Goal: Task Accomplishment & Management: Manage account settings

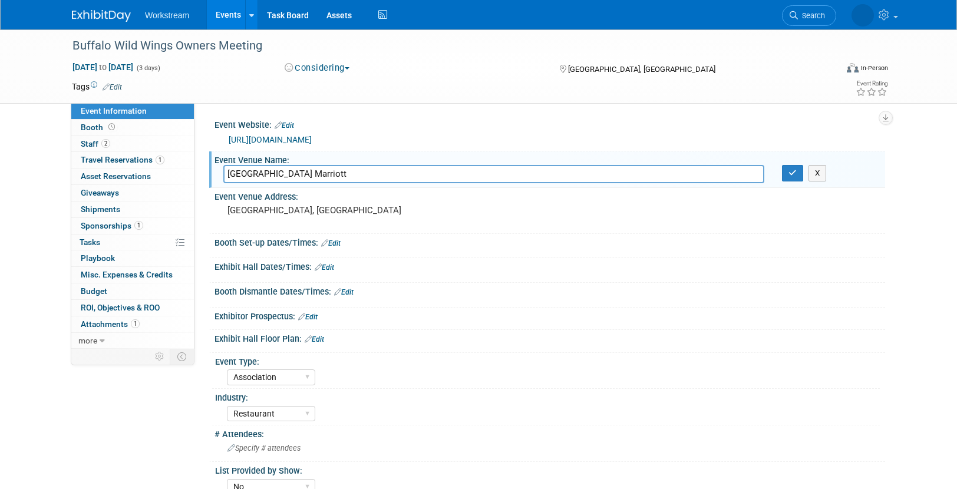
select select "Association"
select select "Restaurant"
select select "No"
select select "Tatia Meghdadi"
click at [796, 171] on icon "button" at bounding box center [792, 173] width 8 height 8
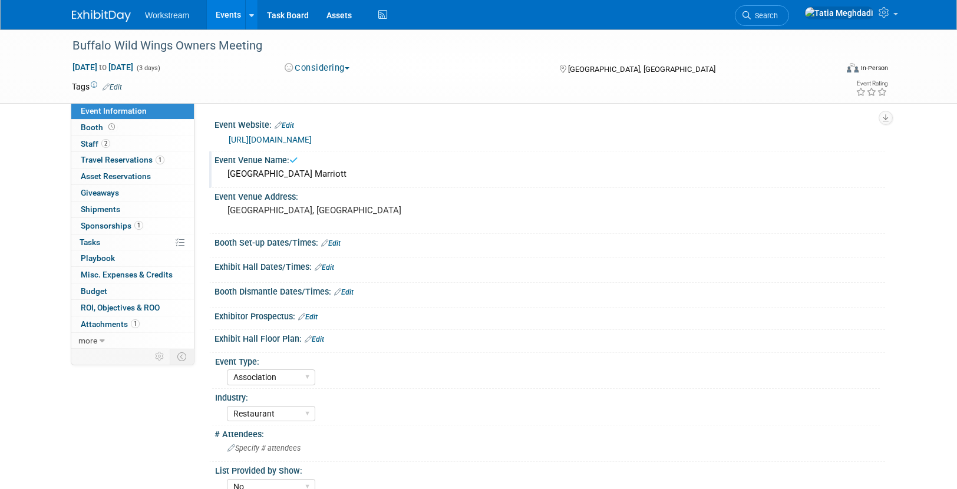
click at [230, 12] on link "Events" at bounding box center [228, 14] width 43 height 29
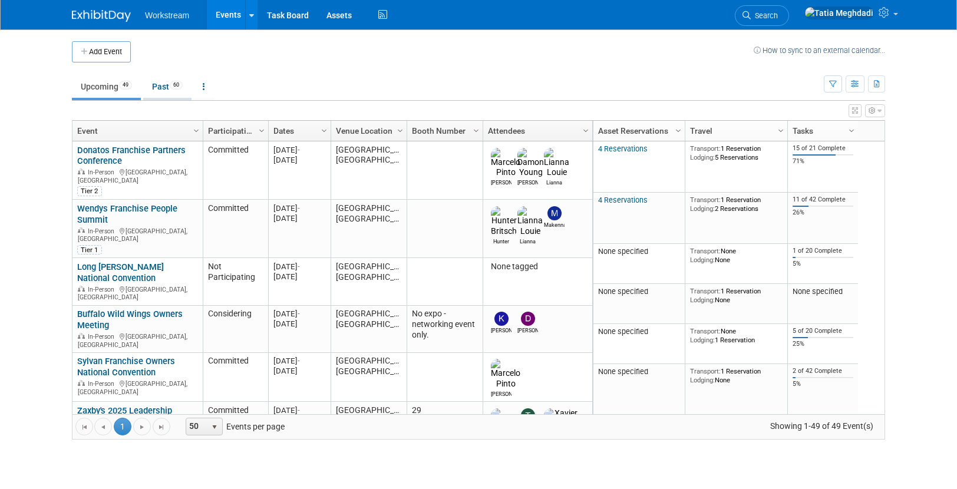
click at [162, 87] on link "Past 60" at bounding box center [167, 86] width 48 height 22
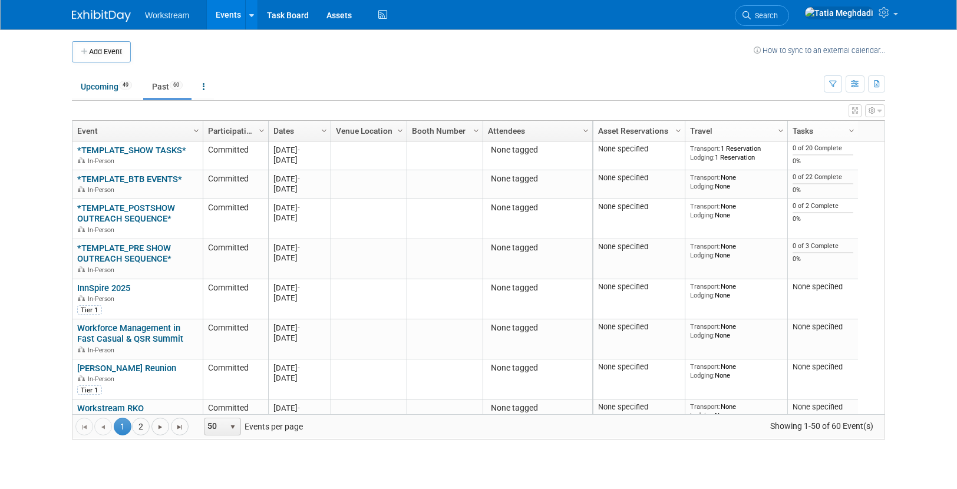
click at [194, 130] on span "Column Settings" at bounding box center [195, 130] width 9 height 9
click at [218, 163] on span "Sort Descending" at bounding box center [238, 166] width 94 height 18
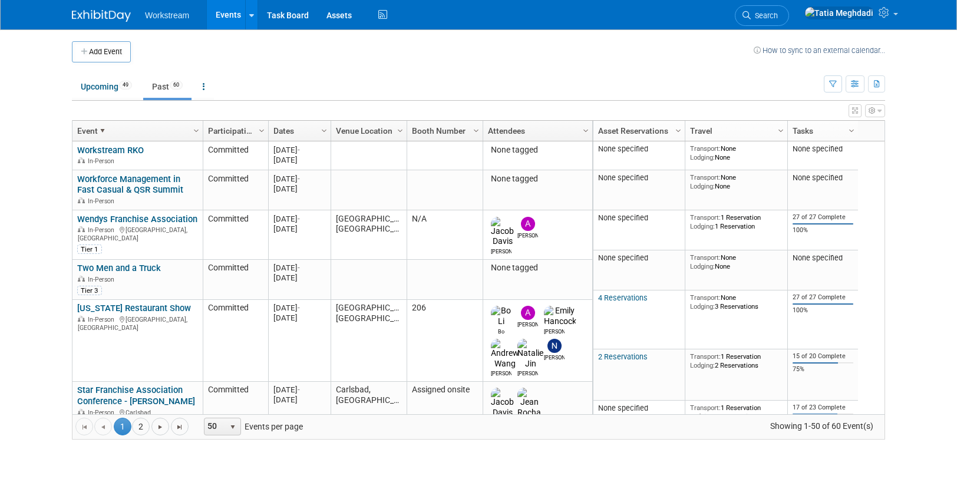
click at [329, 133] on div at bounding box center [331, 131] width 5 height 21
click at [322, 135] on span "Column Settings" at bounding box center [323, 130] width 9 height 9
click at [351, 164] on span "Sort Descending" at bounding box center [366, 166] width 94 height 18
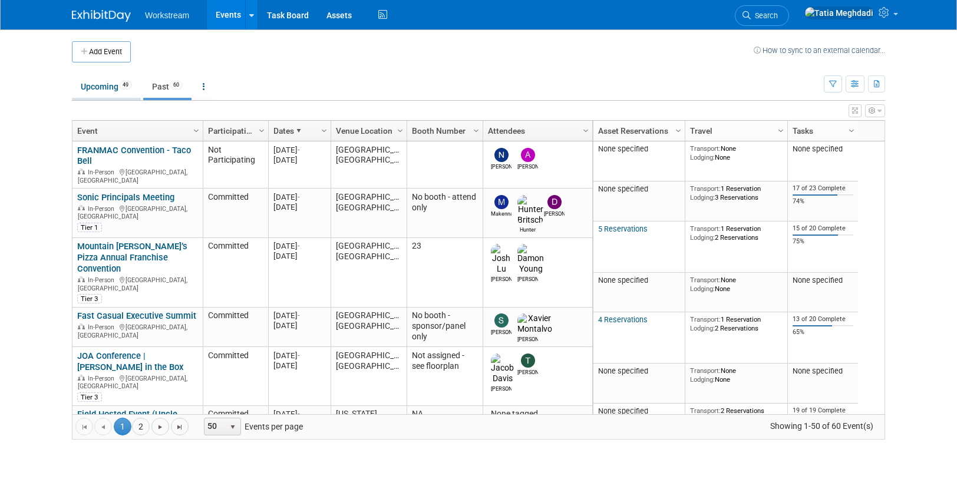
click at [100, 94] on link "Upcoming 49" at bounding box center [106, 86] width 69 height 22
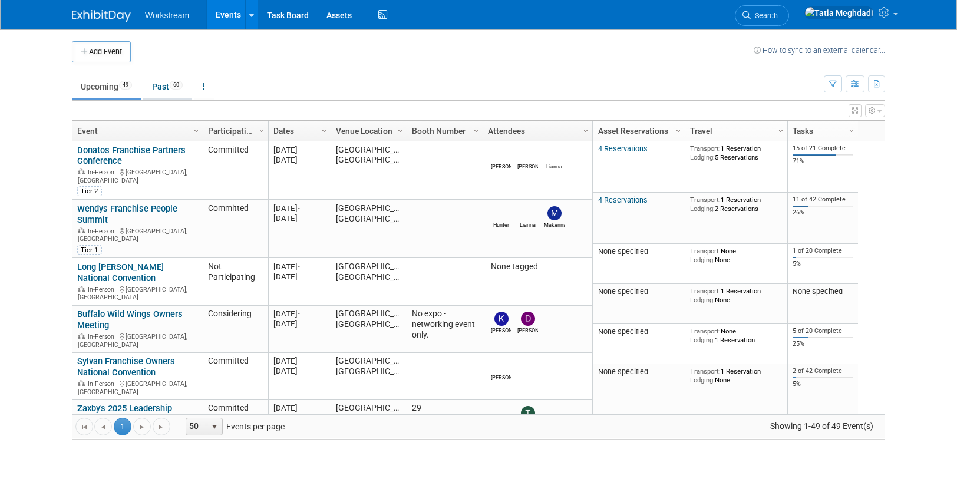
click at [162, 85] on link "Past 60" at bounding box center [167, 86] width 48 height 22
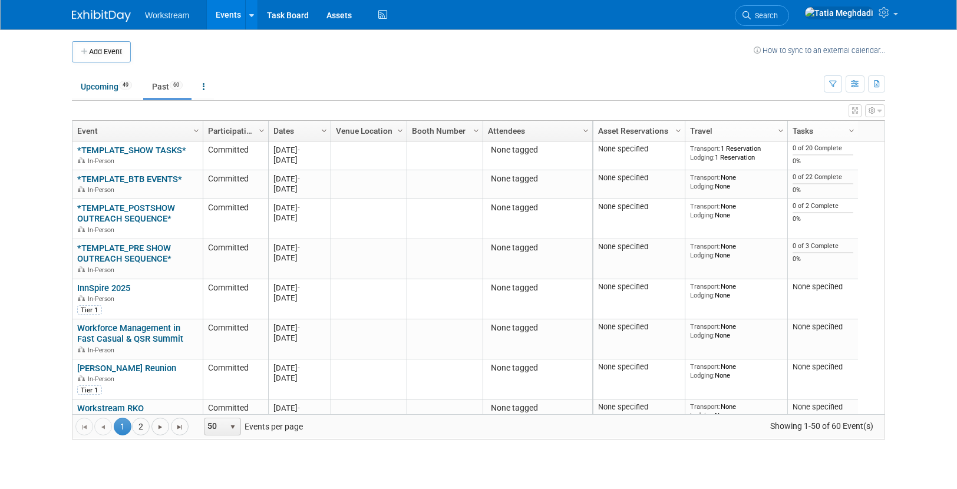
click at [323, 130] on span "Column Settings" at bounding box center [323, 130] width 9 height 9
click at [356, 150] on span "Sort Ascending" at bounding box center [366, 148] width 94 height 18
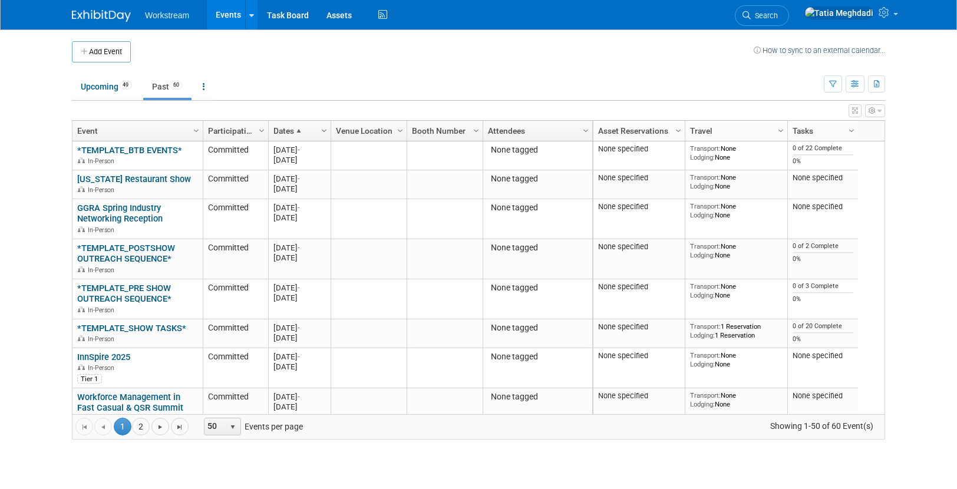
click at [323, 130] on span "Column Settings" at bounding box center [323, 130] width 9 height 9
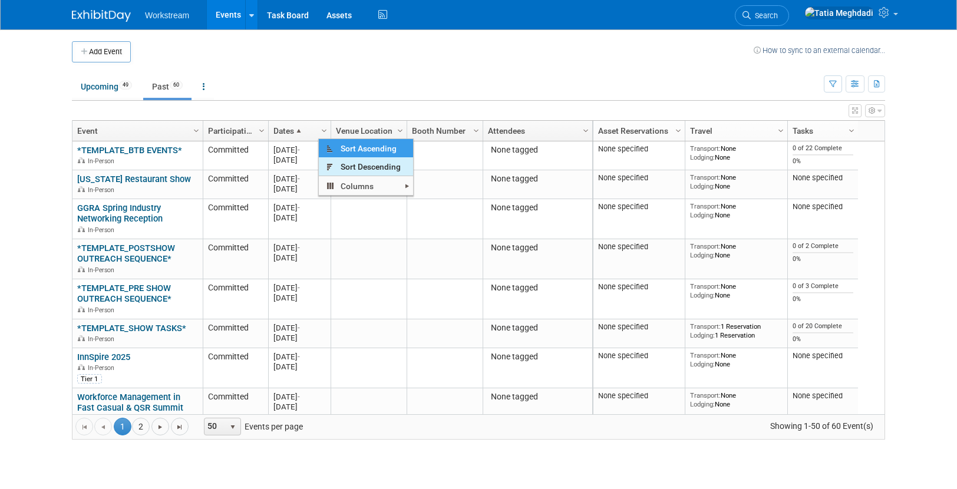
click at [336, 168] on span "Sort Descending" at bounding box center [366, 166] width 94 height 18
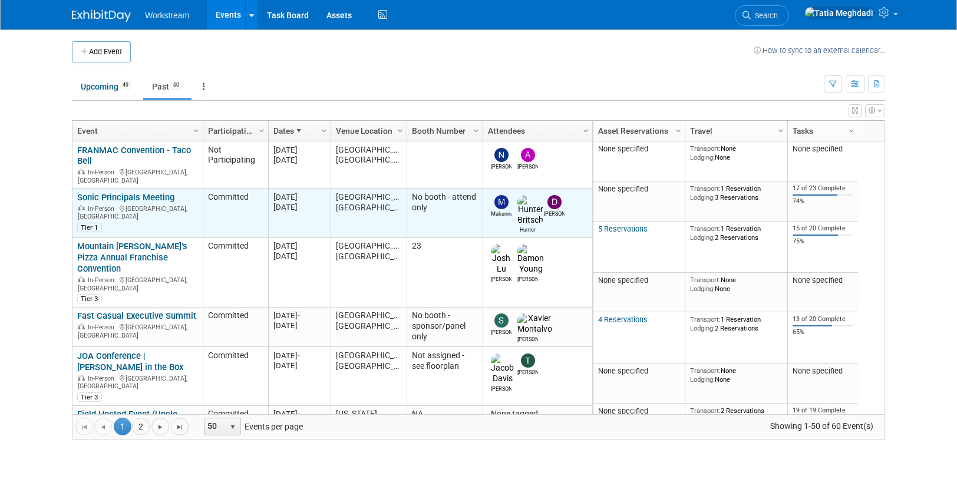
click at [134, 192] on link "Sonic Principals Meeting" at bounding box center [125, 197] width 97 height 11
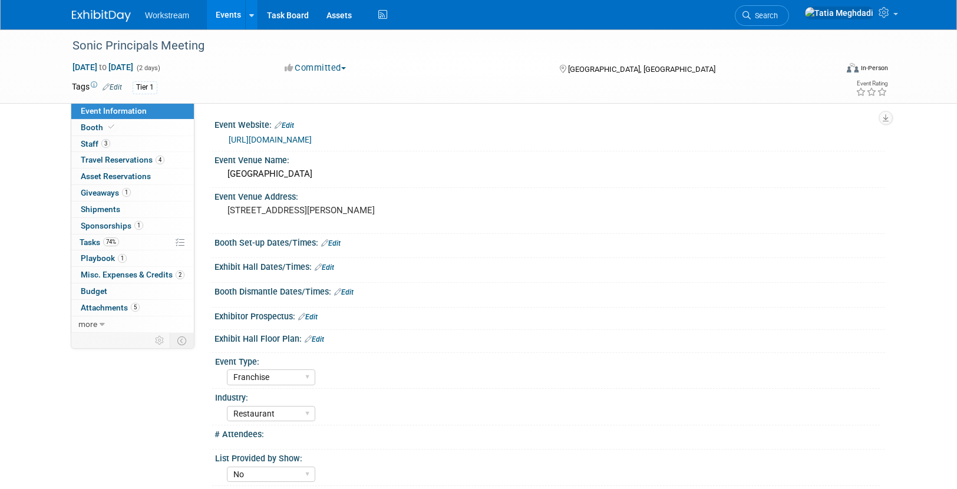
select select "Franchise"
select select "Restaurant"
select select "No"
select select "Tatia Meghdadi"
click at [96, 160] on span "Travel Reservations 4" at bounding box center [123, 159] width 84 height 9
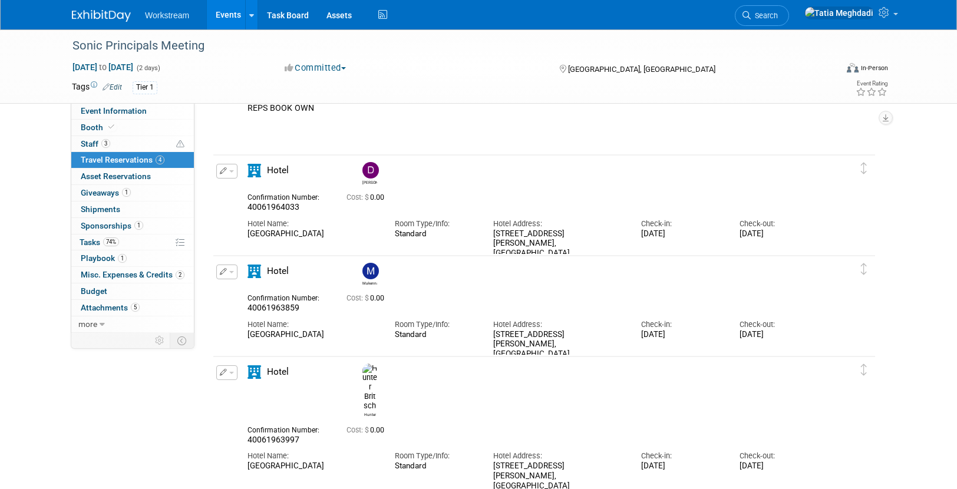
scroll to position [118, 0]
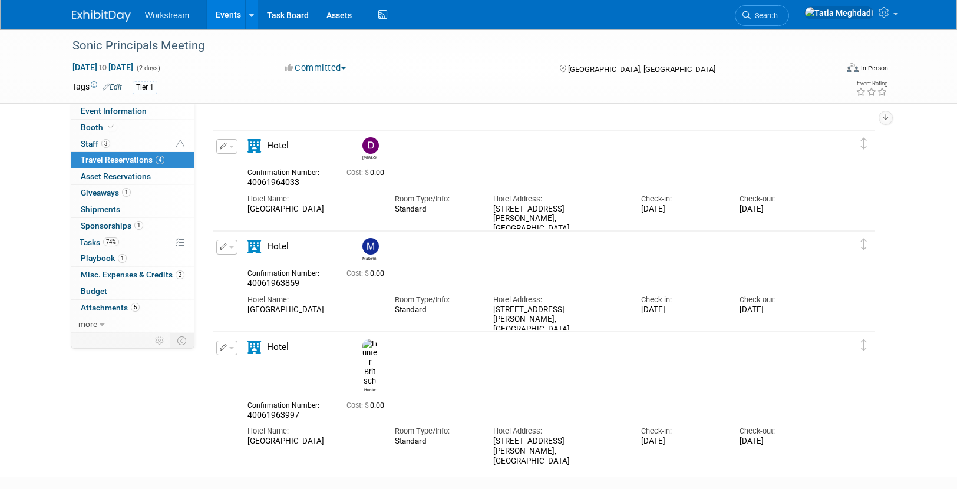
click at [219, 14] on link "Events" at bounding box center [228, 14] width 43 height 29
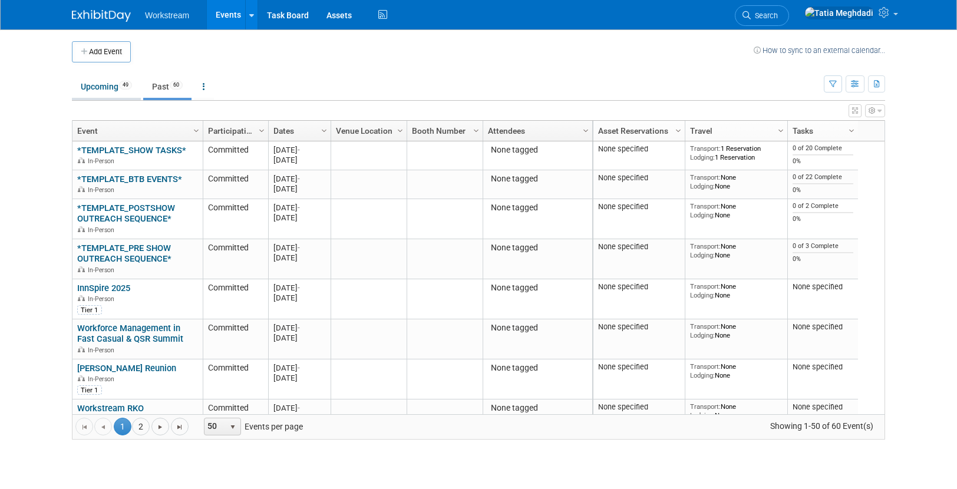
click at [100, 86] on link "Upcoming 49" at bounding box center [106, 86] width 69 height 22
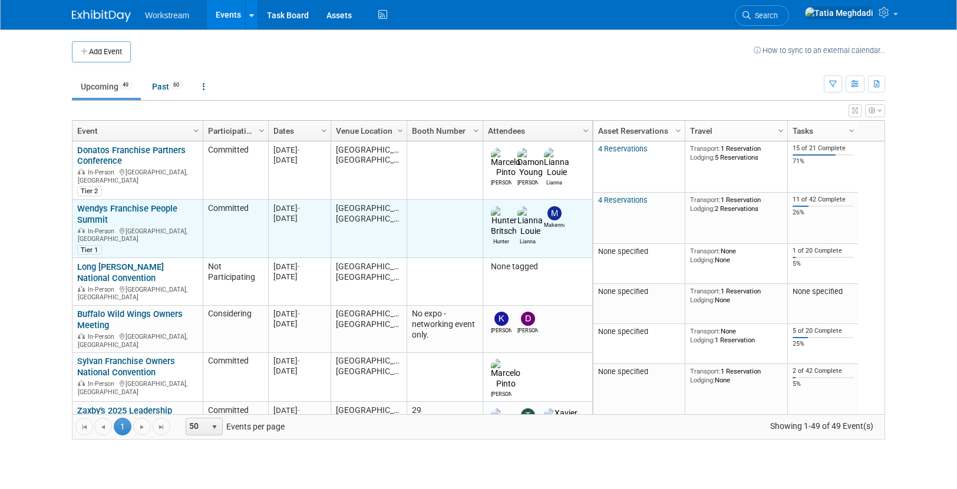
scroll to position [35, 0]
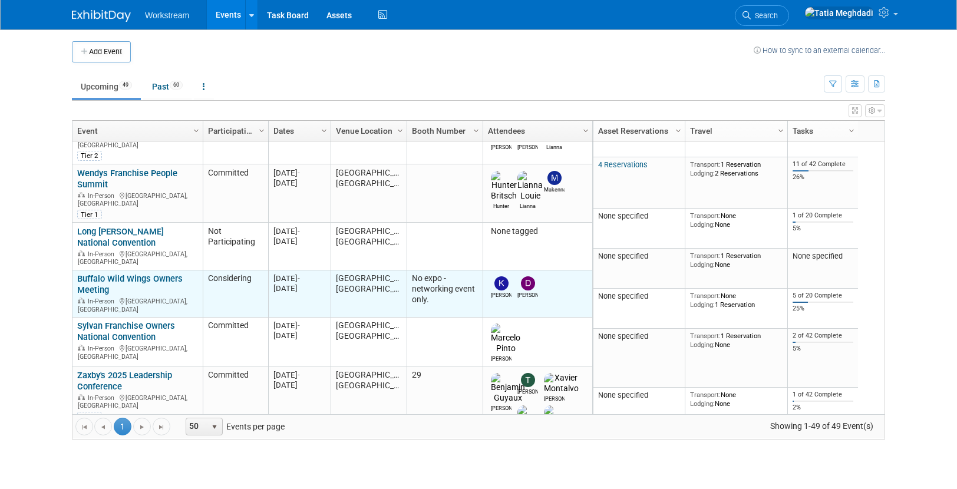
click at [97, 273] on link "Buffalo Wild Wings Owners Meeting" at bounding box center [129, 284] width 105 height 22
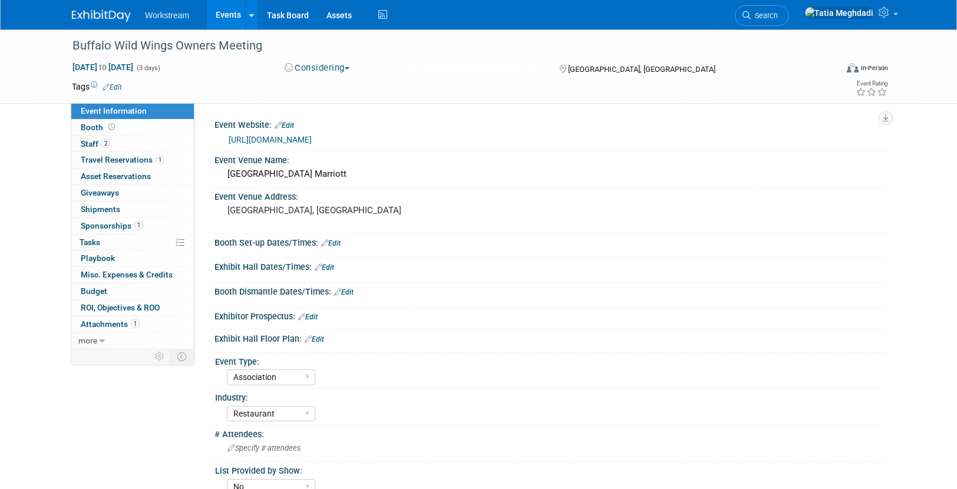
select select "Association"
select select "Restaurant"
select select "No"
select select "[PERSON_NAME]"
click at [94, 140] on span "Staff 2" at bounding box center [95, 143] width 29 height 9
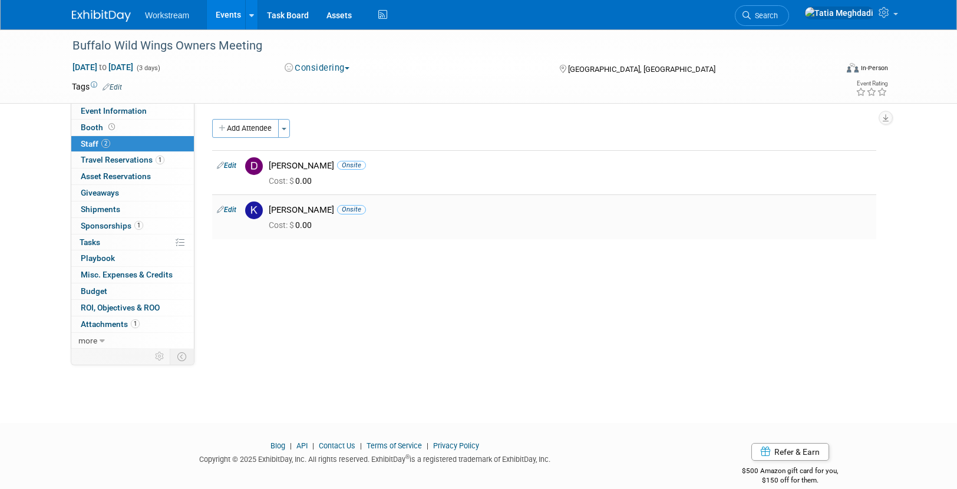
click at [252, 209] on img at bounding box center [254, 211] width 18 height 18
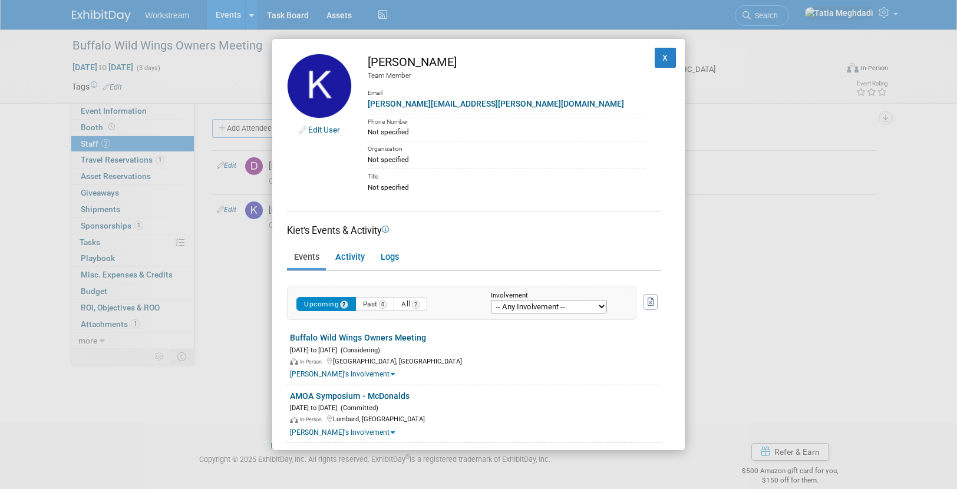
click at [379, 187] on div "Not specified" at bounding box center [507, 187] width 278 height 11
click at [322, 132] on link "Edit User" at bounding box center [324, 129] width 32 height 9
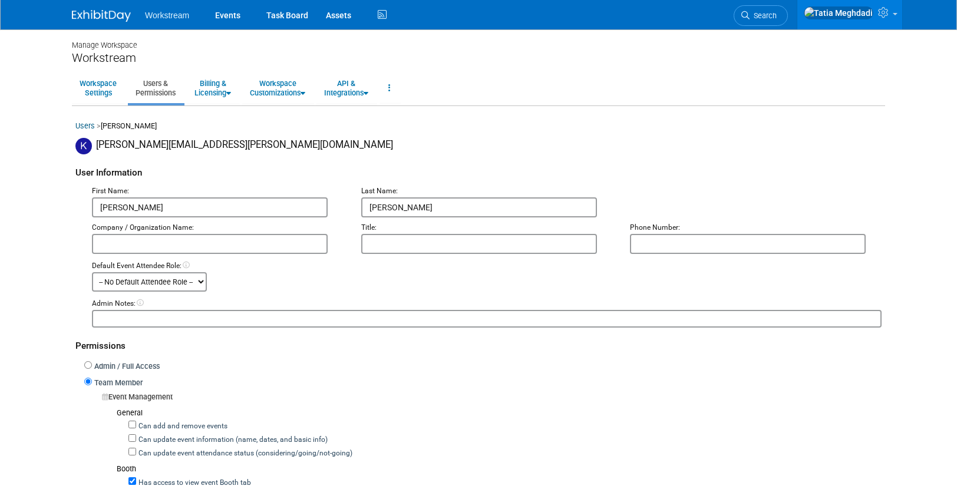
click at [244, 246] on input "text" at bounding box center [210, 244] width 236 height 20
type input "Workstream"
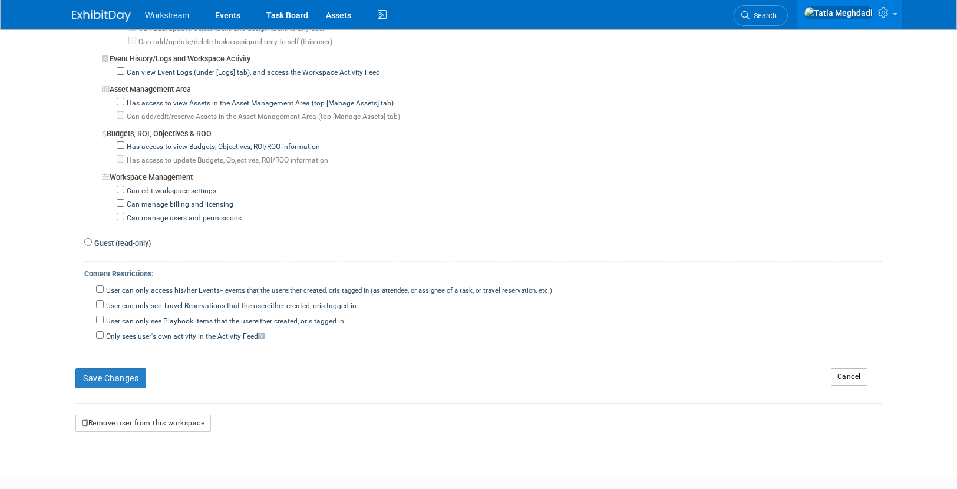
scroll to position [943, 0]
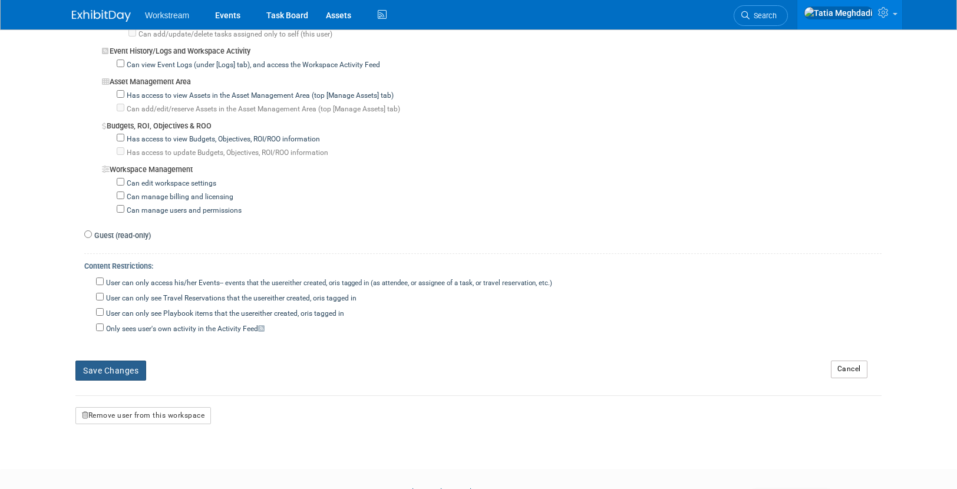
type input "Account Executive"
drag, startPoint x: 134, startPoint y: 369, endPoint x: 141, endPoint y: 369, distance: 7.1
click at [135, 369] on button "Save Changes" at bounding box center [110, 371] width 71 height 20
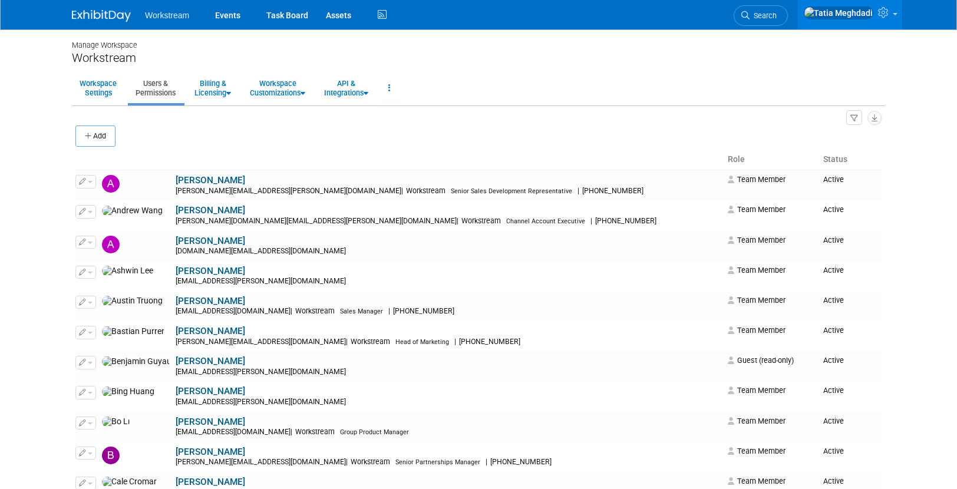
click at [174, 17] on span "Workstream" at bounding box center [167, 15] width 44 height 9
click at [226, 11] on link "Events" at bounding box center [227, 14] width 43 height 29
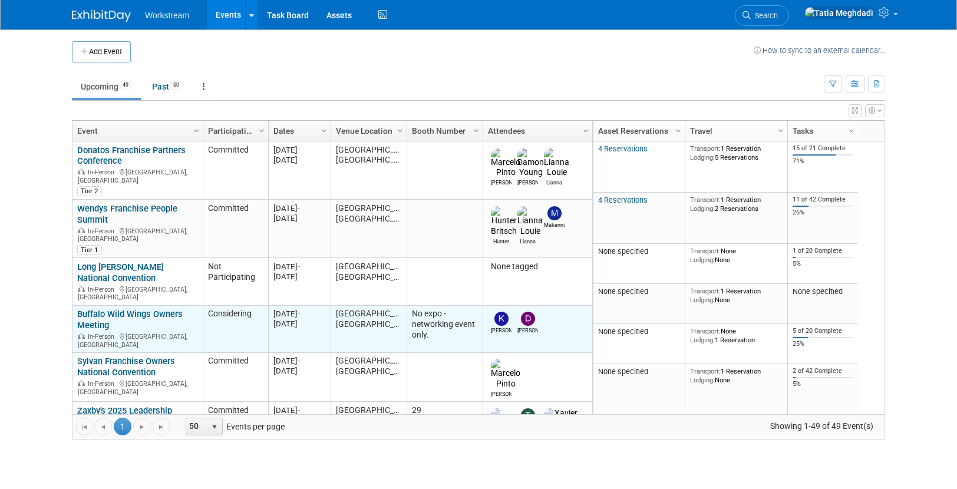
click at [137, 309] on link "Buffalo Wild Wings Owners Meeting" at bounding box center [129, 320] width 105 height 22
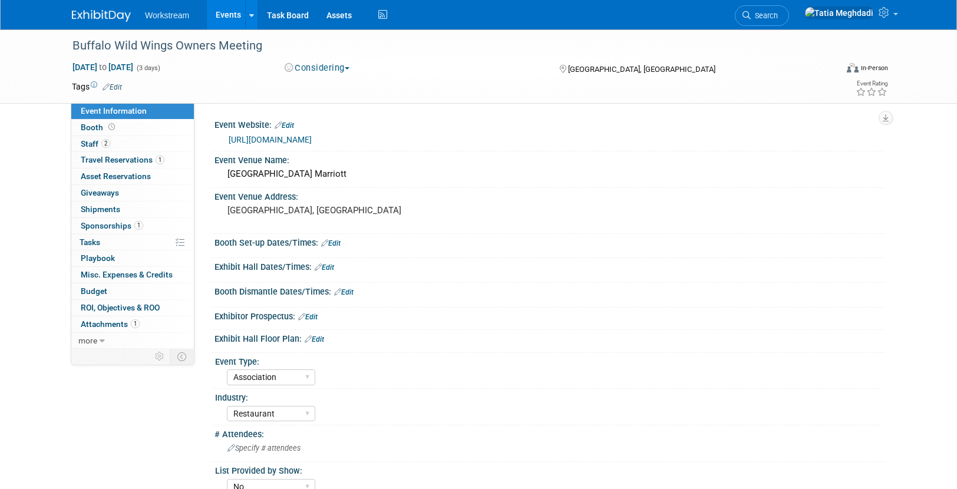
select select "Association"
select select "Restaurant"
select select "No"
select select "Tatia Meghdadi"
click at [89, 127] on span "Booth" at bounding box center [99, 127] width 37 height 9
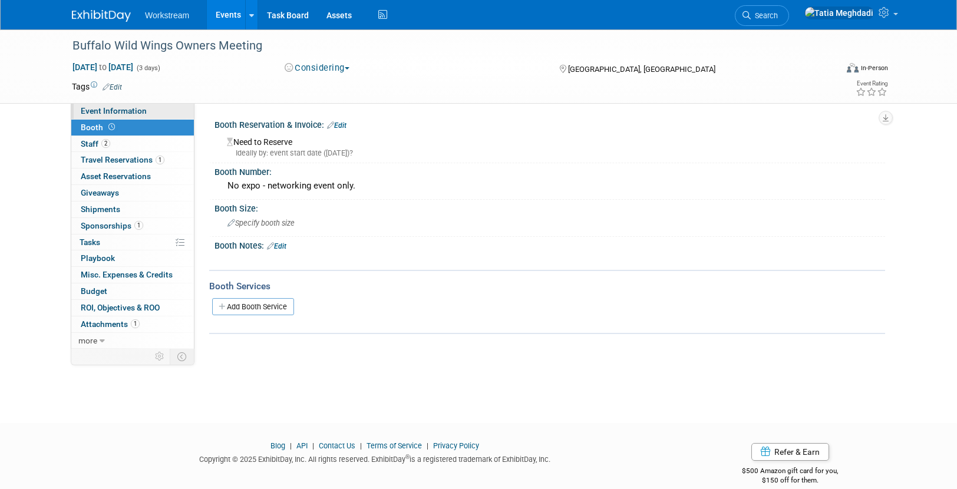
click at [86, 108] on span "Event Information" at bounding box center [114, 110] width 66 height 9
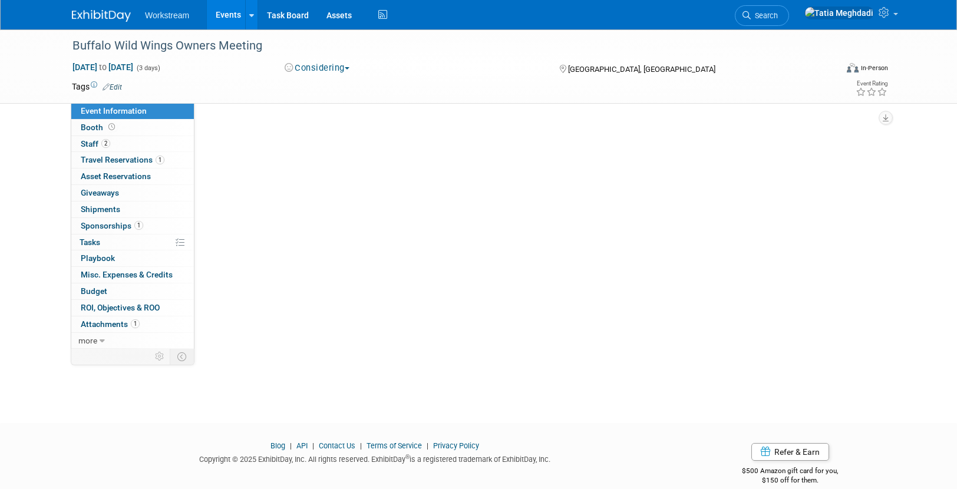
select select "Association"
select select "Restaurant"
select select "No"
select select "[PERSON_NAME]"
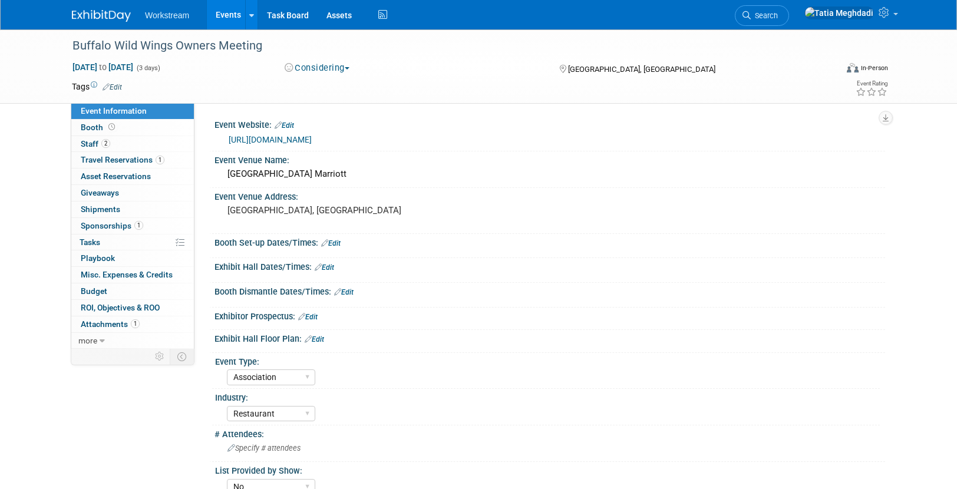
click at [293, 131] on div "https://bwwevents.com/" at bounding box center [549, 138] width 653 height 16
click at [290, 138] on link "https://bwwevents.com/" at bounding box center [270, 139] width 83 height 9
click at [213, 18] on link "Events" at bounding box center [228, 14] width 43 height 29
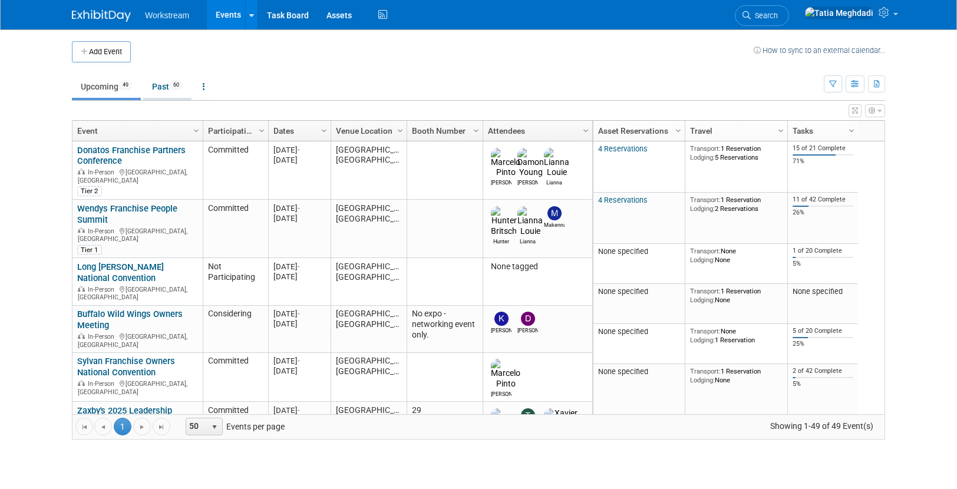
click at [159, 88] on link "Past 60" at bounding box center [167, 86] width 48 height 22
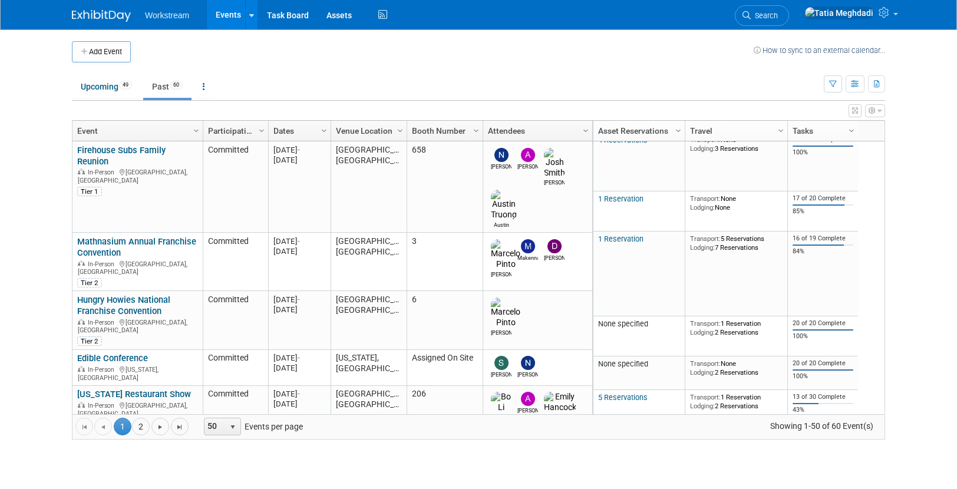
scroll to position [1910, 0]
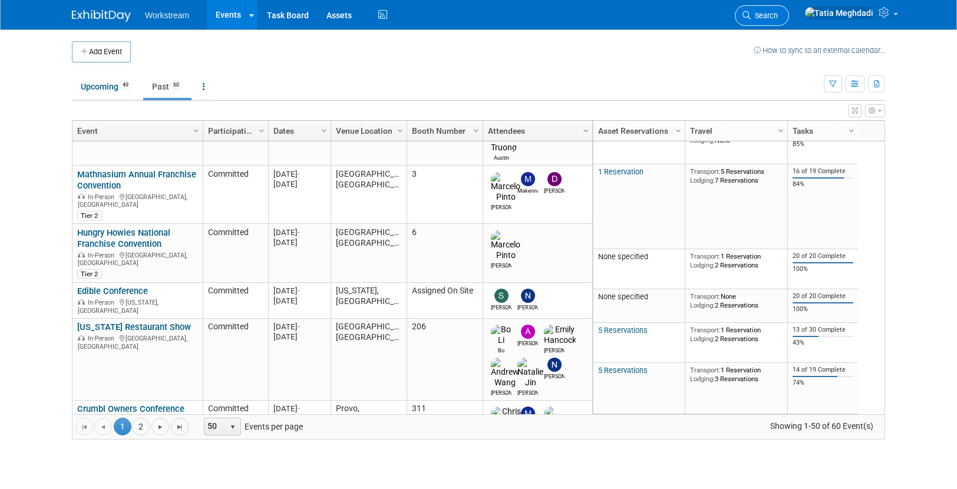
click at [789, 11] on link "Search" at bounding box center [762, 15] width 54 height 21
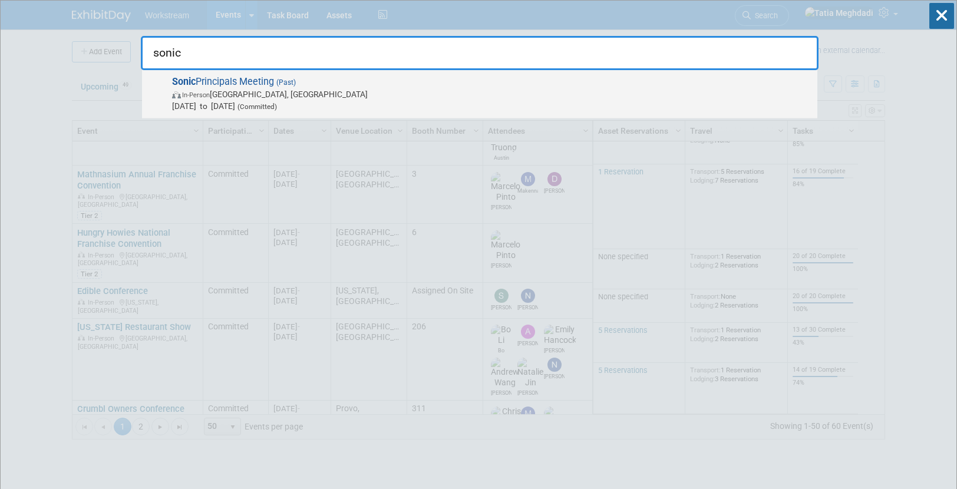
type input "sonic"
click at [256, 79] on span "Sonic Principals Meeting (Past) In-Person Nashville, TN Oct 6, 2025 to Oct 7, 2…" at bounding box center [490, 94] width 643 height 36
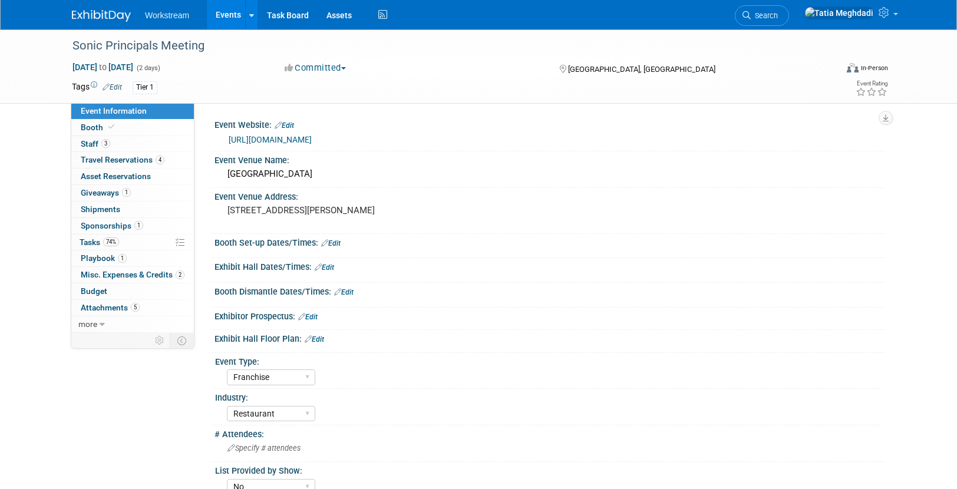
select select "Franchise"
select select "Restaurant"
select select "No"
select select "[PERSON_NAME]"
click at [90, 142] on span "Staff 3" at bounding box center [95, 143] width 29 height 9
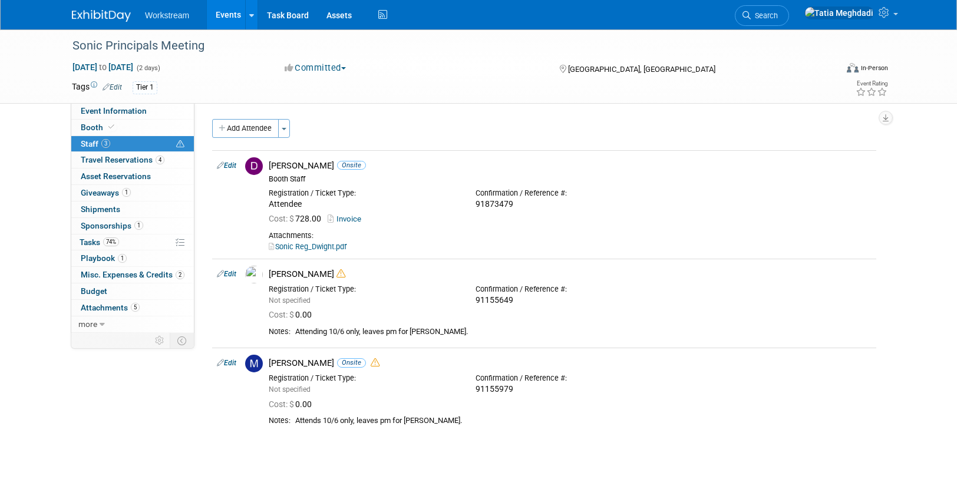
click at [232, 14] on link "Events" at bounding box center [228, 14] width 43 height 29
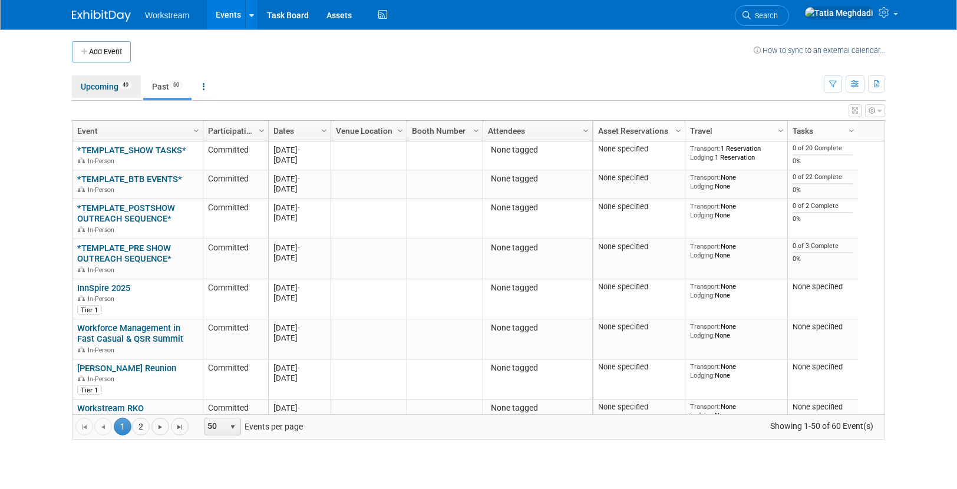
drag, startPoint x: 105, startPoint y: 85, endPoint x: 110, endPoint y: 91, distance: 7.9
click at [105, 85] on link "Upcoming 49" at bounding box center [106, 86] width 69 height 22
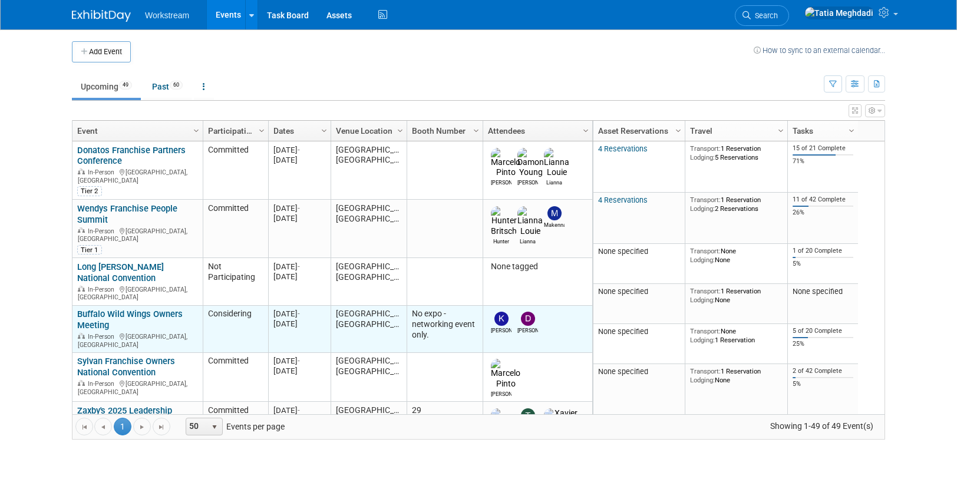
click at [85, 309] on link "Buffalo Wild Wings Owners Meeting" at bounding box center [129, 320] width 105 height 22
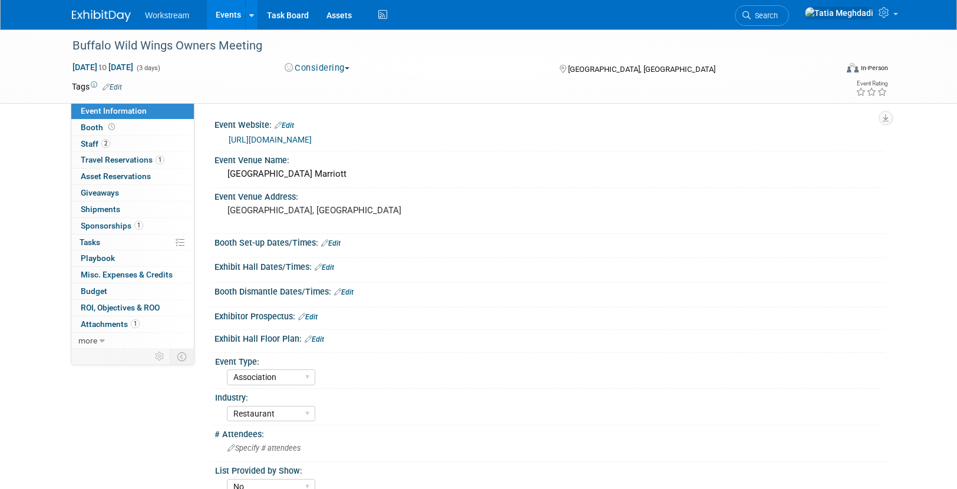
select select "Association"
select select "Restaurant"
select select "No"
select select "[PERSON_NAME]"
click at [85, 144] on span "Staff 2" at bounding box center [95, 143] width 29 height 9
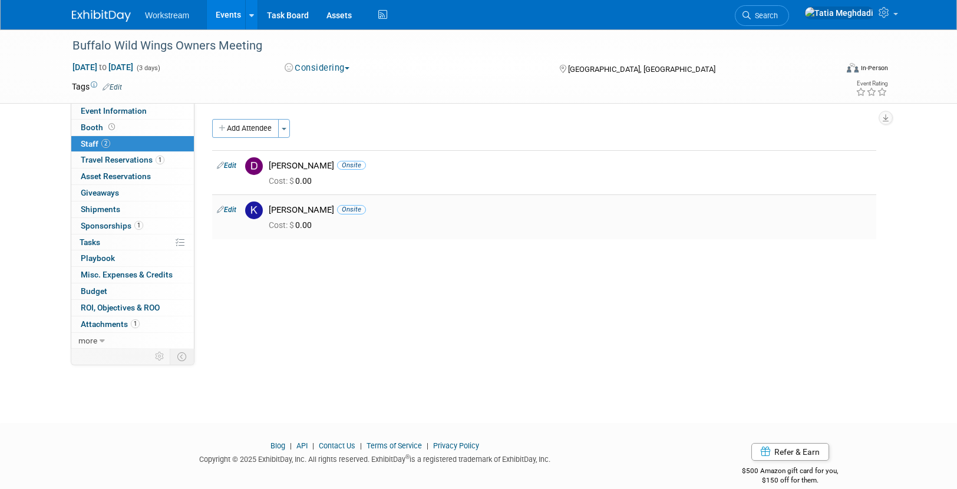
click at [252, 210] on img at bounding box center [254, 211] width 18 height 18
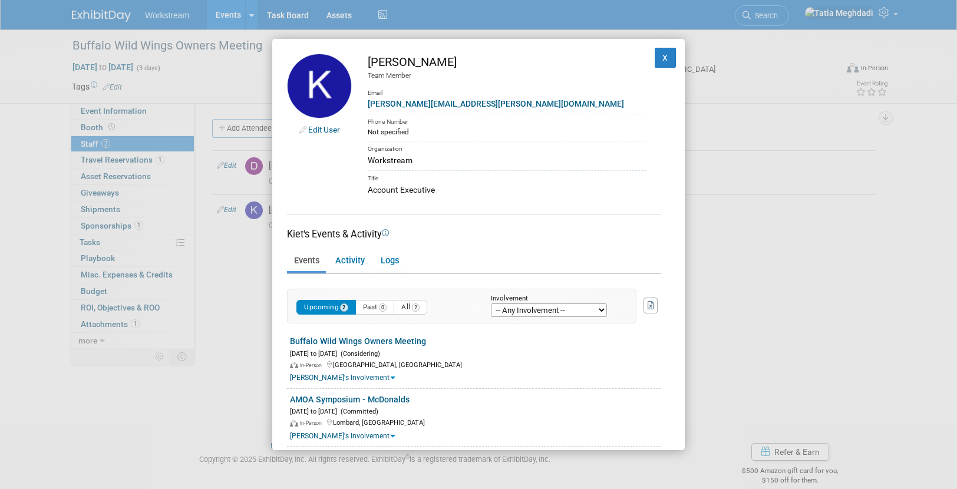
click at [391, 137] on div "Not specified" at bounding box center [507, 132] width 278 height 11
click at [668, 54] on button "X" at bounding box center [665, 58] width 21 height 20
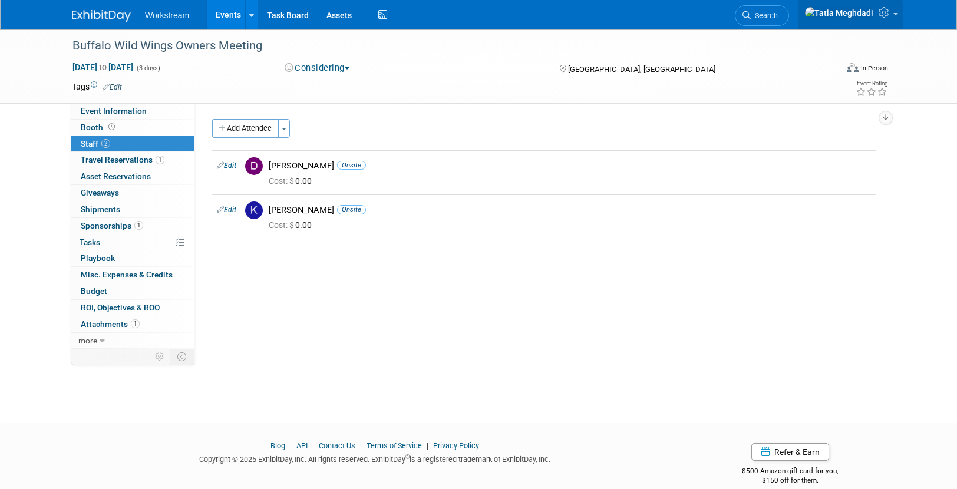
click at [899, 17] on link at bounding box center [850, 14] width 105 height 29
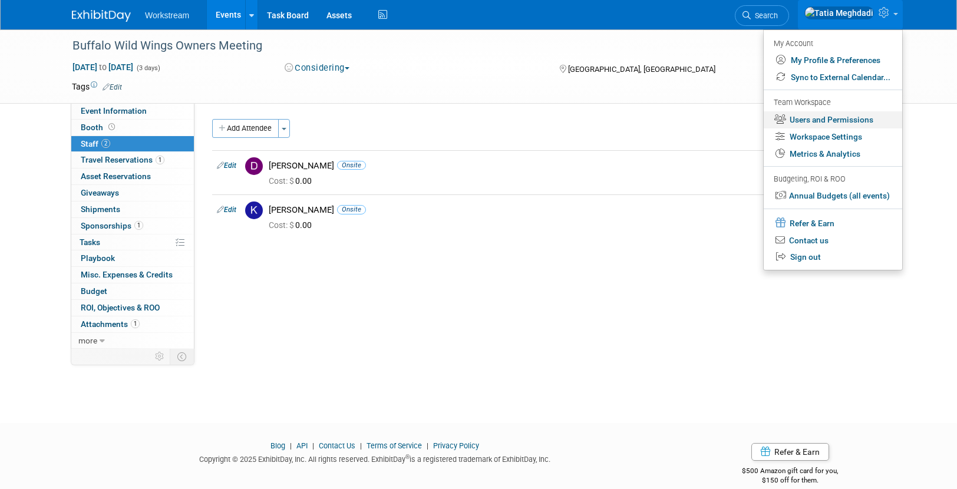
click at [850, 117] on link "Users and Permissions" at bounding box center [833, 119] width 138 height 17
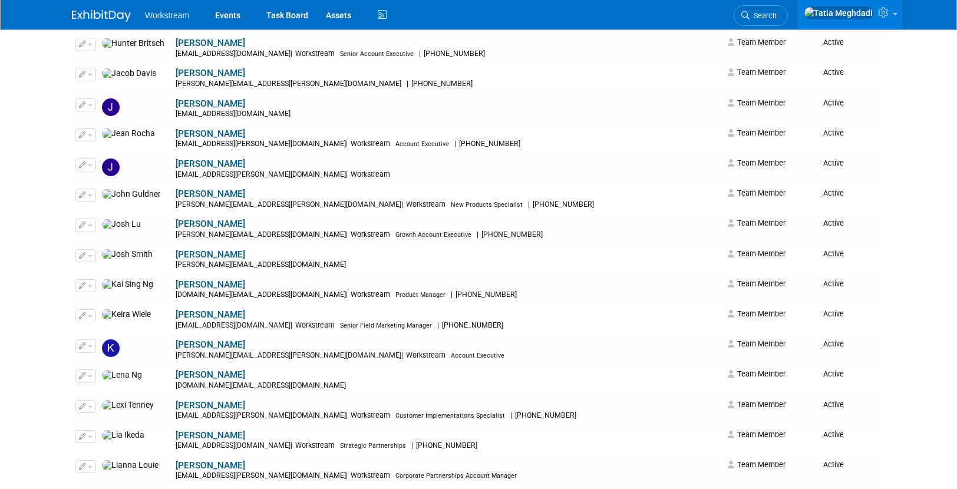
scroll to position [814, 0]
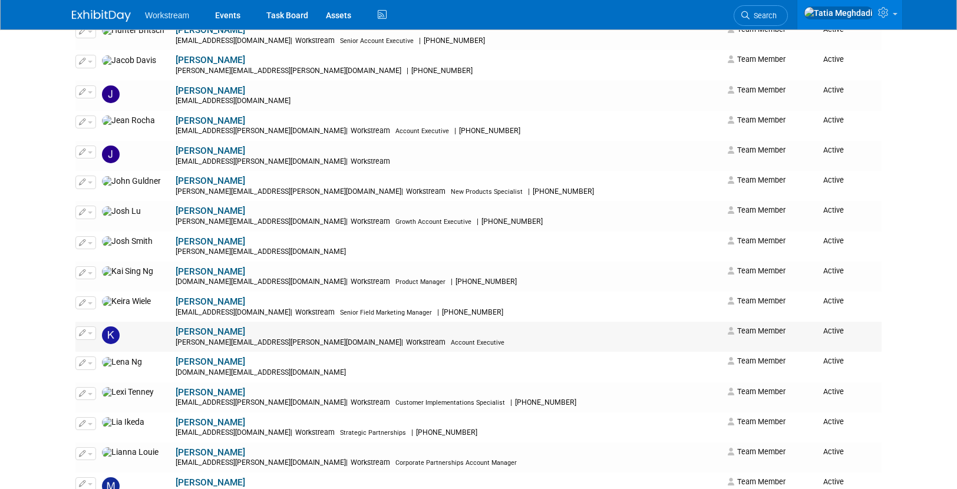
click at [90, 334] on span "button" at bounding box center [90, 333] width 5 height 2
click at [116, 351] on link "Edit" at bounding box center [122, 352] width 93 height 16
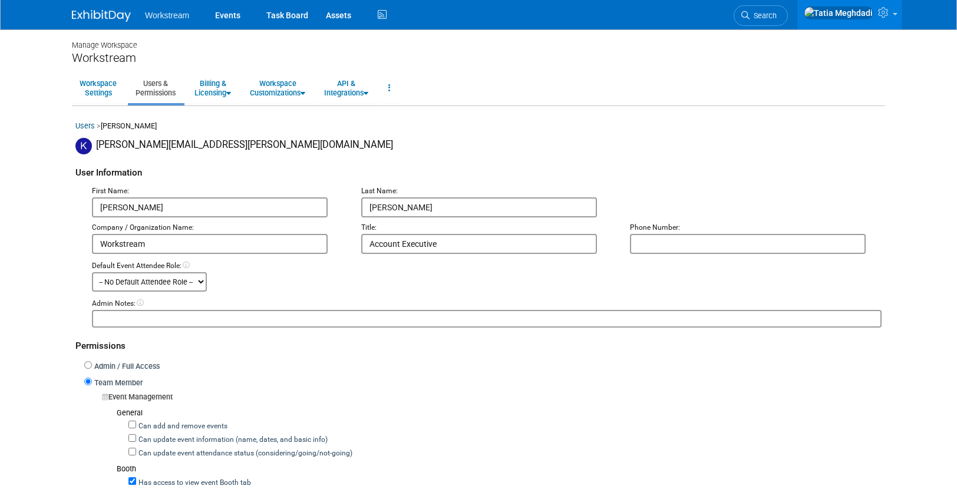
click at [694, 246] on input "text" at bounding box center [748, 244] width 236 height 20
paste input "[PHONE_NUMBER]"
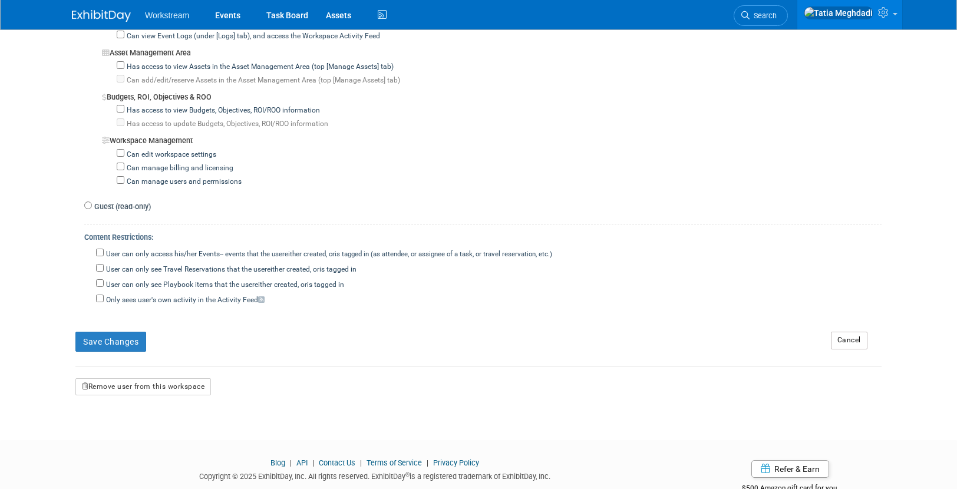
scroll to position [981, 0]
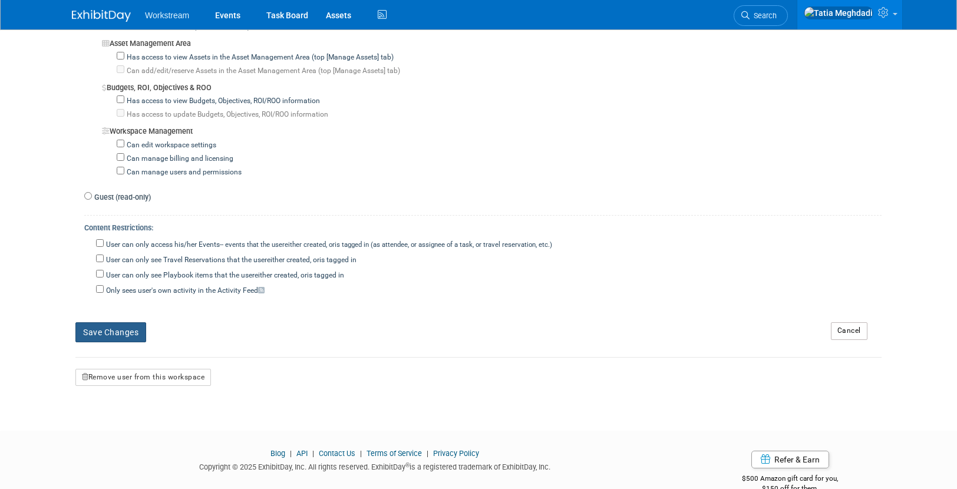
type input "[PHONE_NUMBER]"
click at [120, 326] on button "Save Changes" at bounding box center [110, 332] width 71 height 20
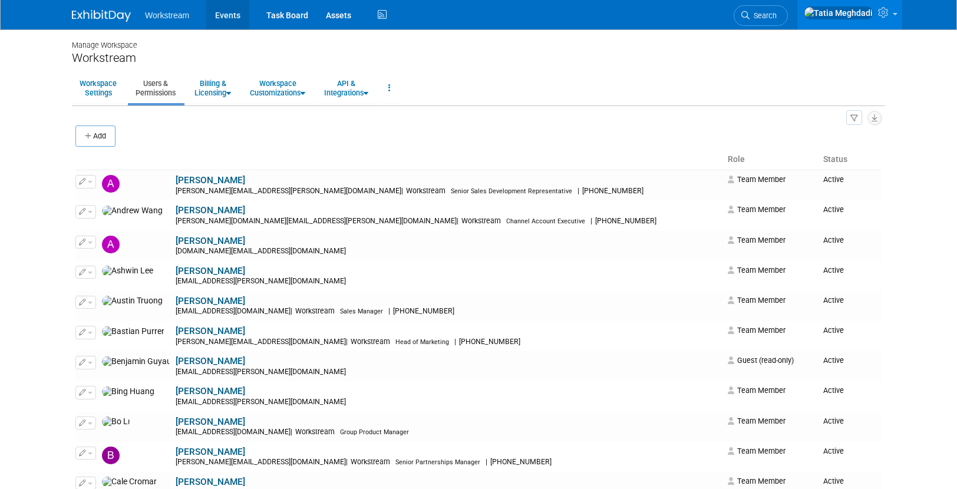
click at [226, 12] on link "Events" at bounding box center [227, 14] width 43 height 29
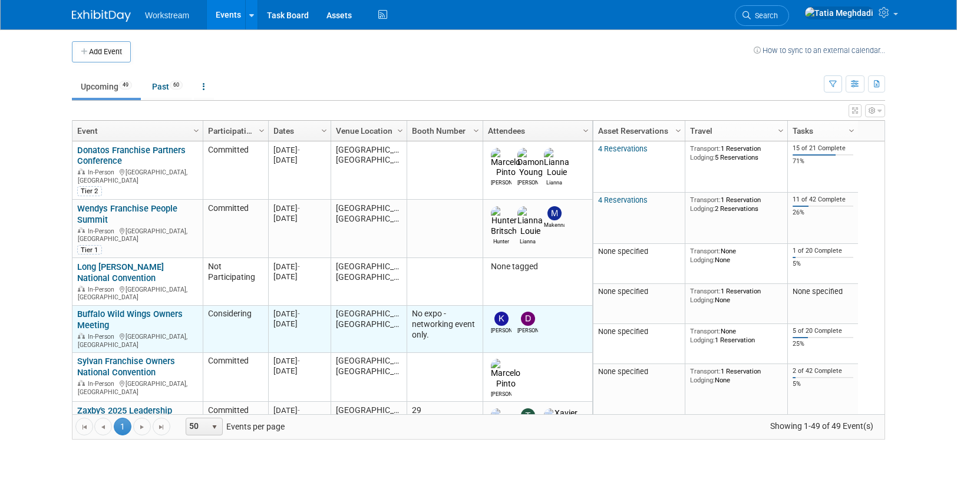
click at [117, 309] on link "Buffalo Wild Wings Owners Meeting" at bounding box center [129, 320] width 105 height 22
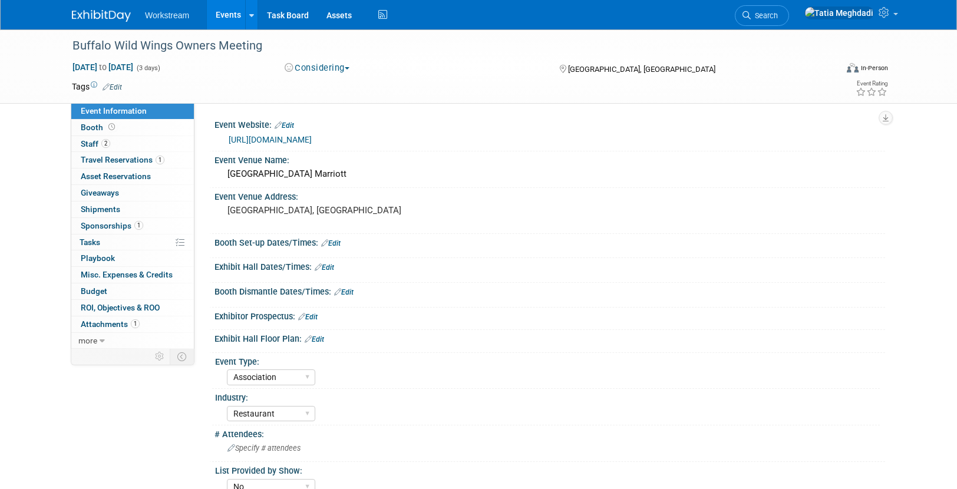
select select "Association"
select select "Restaurant"
select select "No"
select select "Tatia Meghdadi"
click at [98, 156] on span "Travel Reservations 1" at bounding box center [123, 159] width 84 height 9
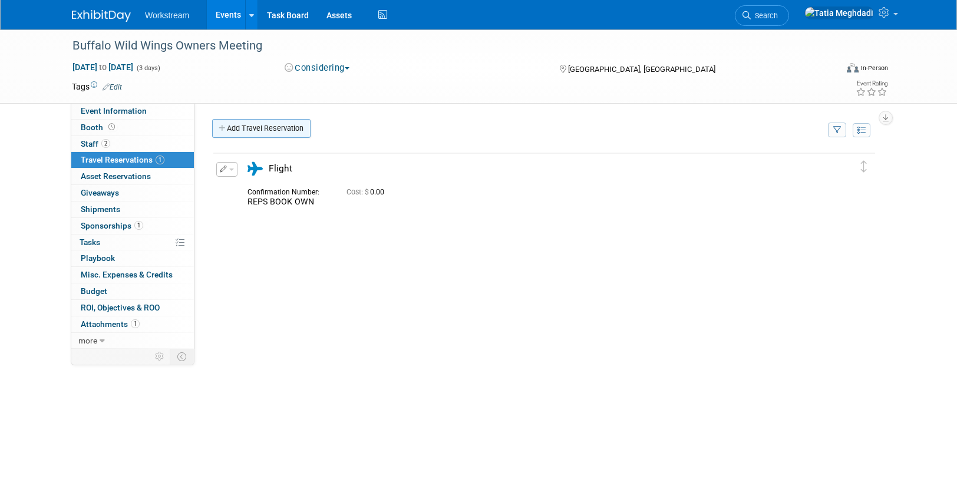
click at [235, 136] on link "Add Travel Reservation" at bounding box center [261, 128] width 98 height 19
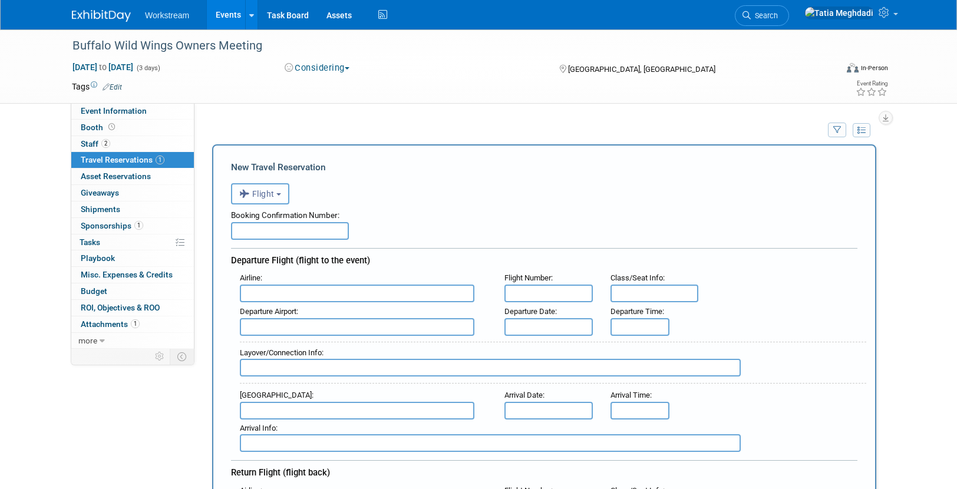
click at [266, 192] on span "Flight" at bounding box center [256, 193] width 35 height 9
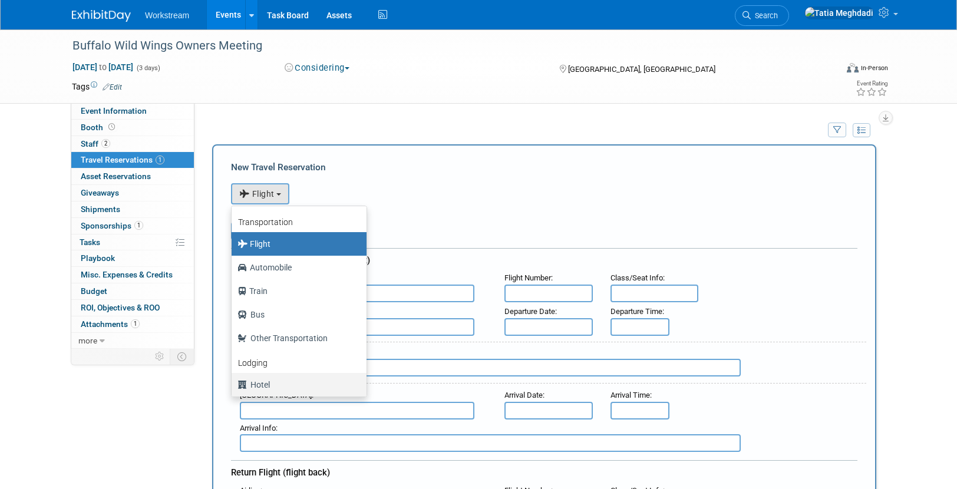
click at [259, 379] on label "Hotel" at bounding box center [295, 384] width 117 height 19
click at [233, 379] on input "Hotel" at bounding box center [230, 383] width 8 height 8
select select "6"
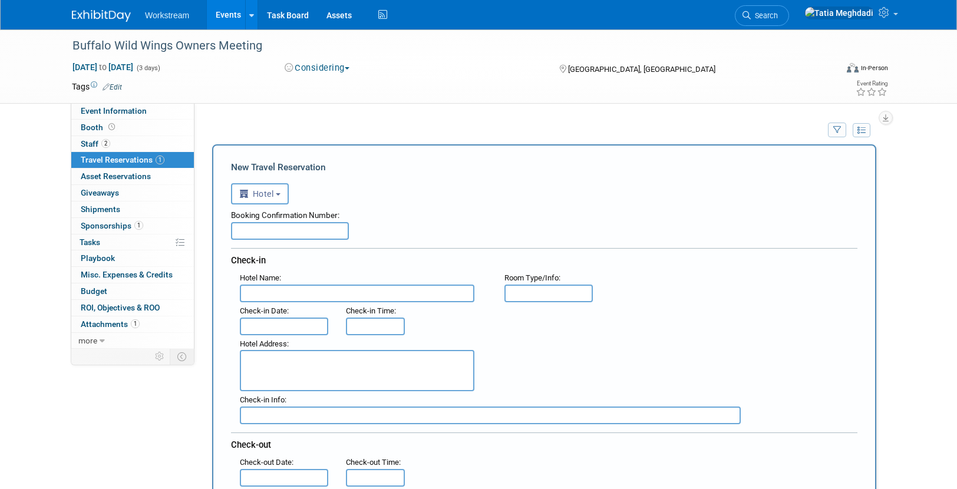
click at [286, 232] on input "text" at bounding box center [290, 231] width 118 height 18
type input "73267441127676"
click at [270, 294] on input "text" at bounding box center [357, 294] width 235 height 18
type input "P"
type input "r"
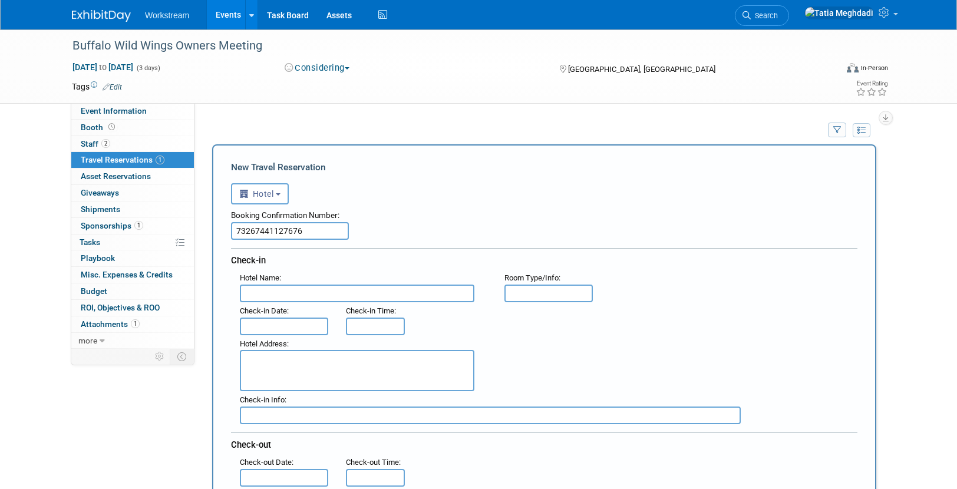
type input "r"
type input "Orlando Marriott World Center"
type input "Standard King"
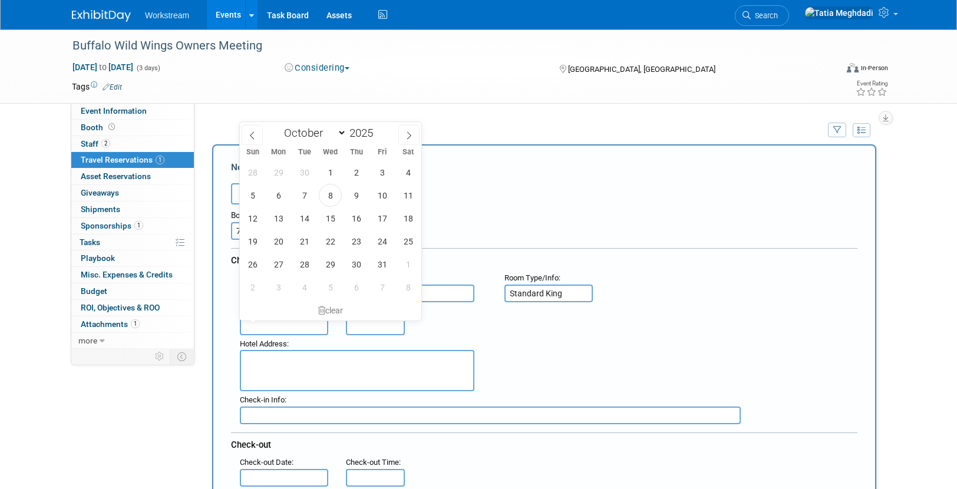
click at [263, 326] on input "text" at bounding box center [284, 327] width 88 height 18
click at [286, 219] on span "13" at bounding box center [278, 218] width 23 height 23
type input "Oct 13, 2025"
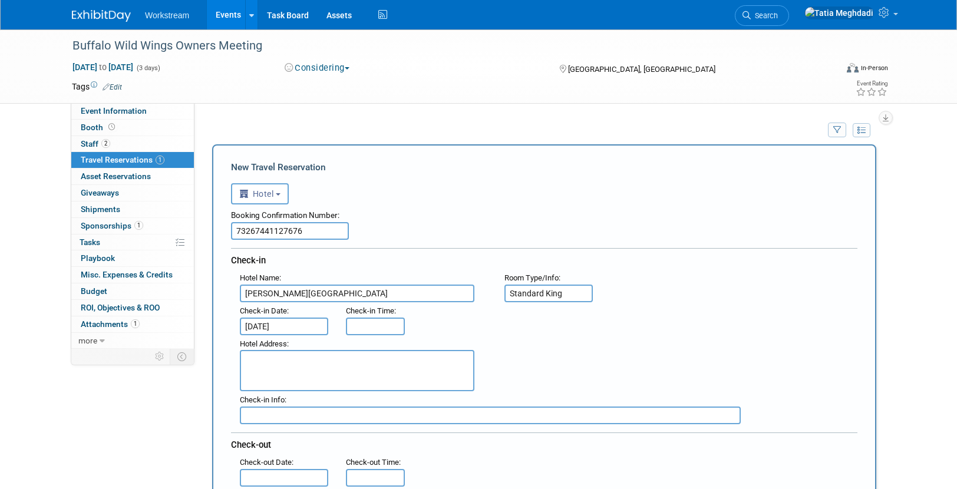
click at [339, 378] on textarea at bounding box center [357, 370] width 235 height 41
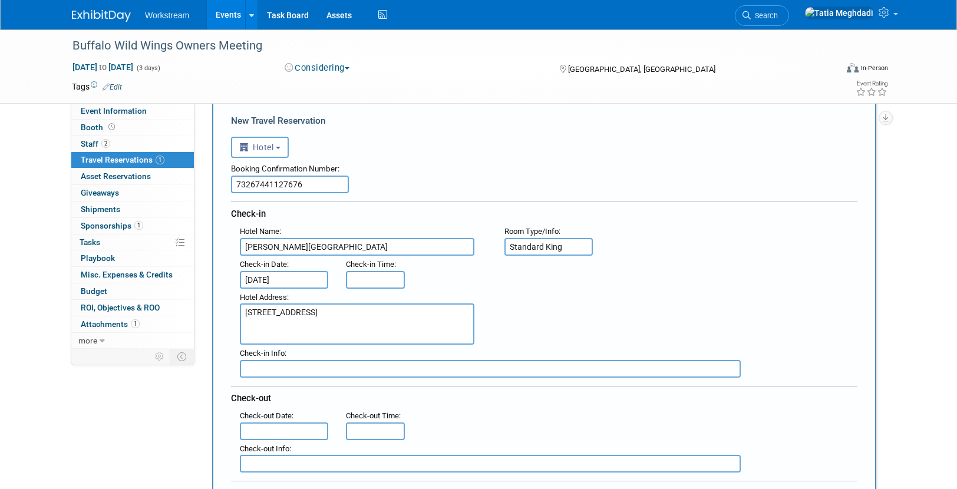
scroll to position [122, 0]
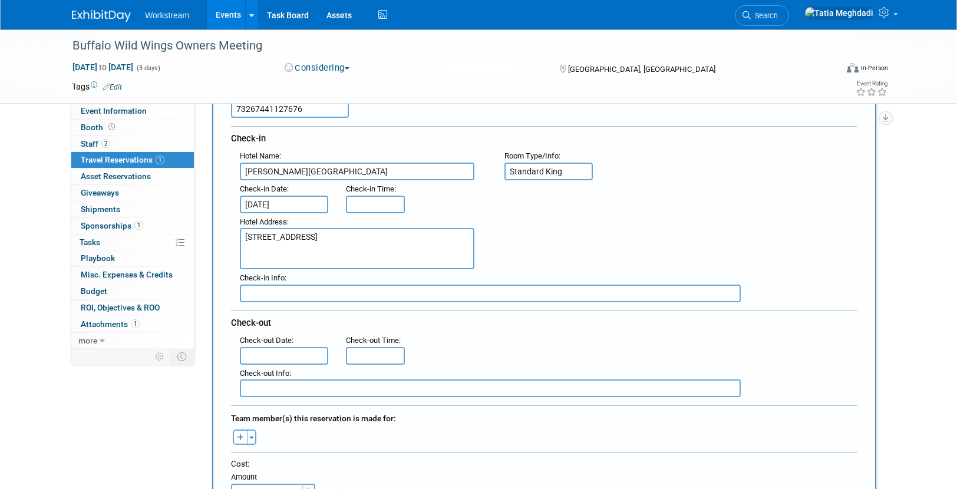
type textarea "8701 World Center Drive Orlando, FL 32821"
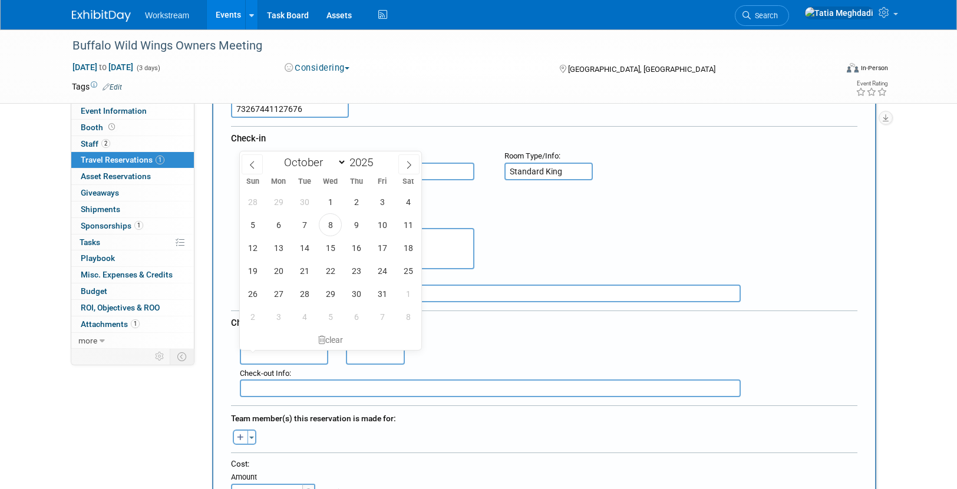
click at [268, 356] on input "text" at bounding box center [284, 356] width 88 height 18
click at [332, 250] on span "15" at bounding box center [330, 247] width 23 height 23
type input "Oct 15, 2025"
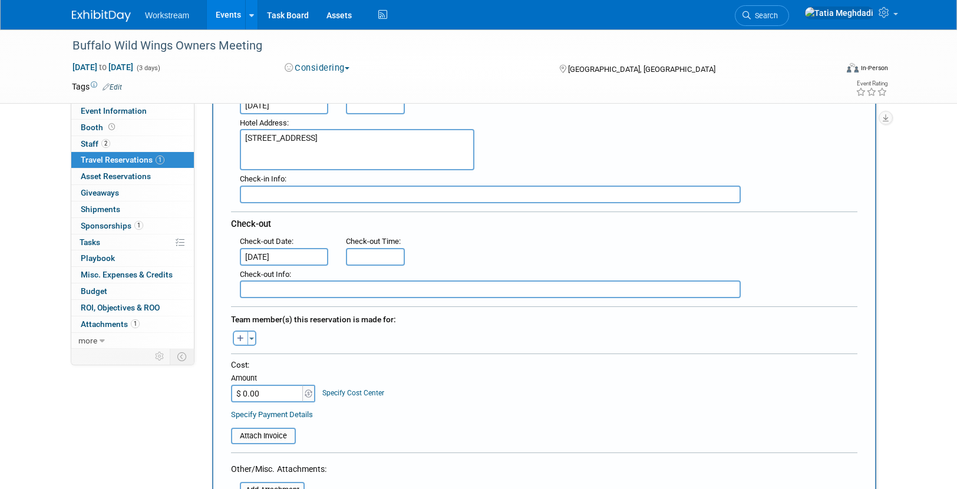
scroll to position [235, 0]
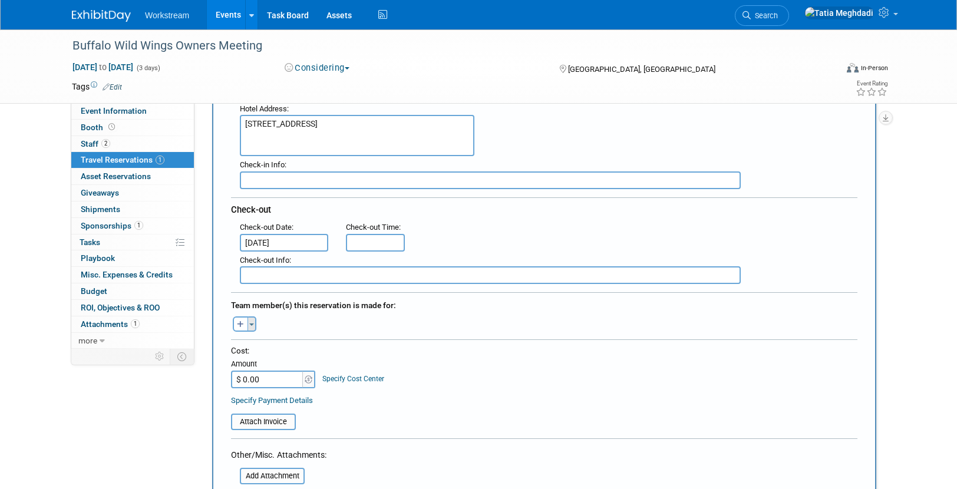
click at [252, 321] on button "Toggle Dropdown" at bounding box center [251, 323] width 9 height 15
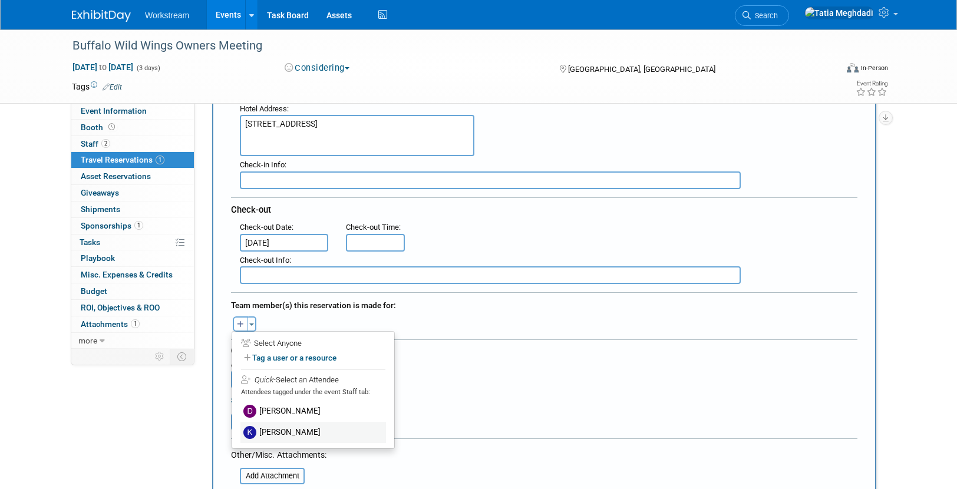
click at [276, 430] on label "[PERSON_NAME]" at bounding box center [313, 432] width 146 height 21
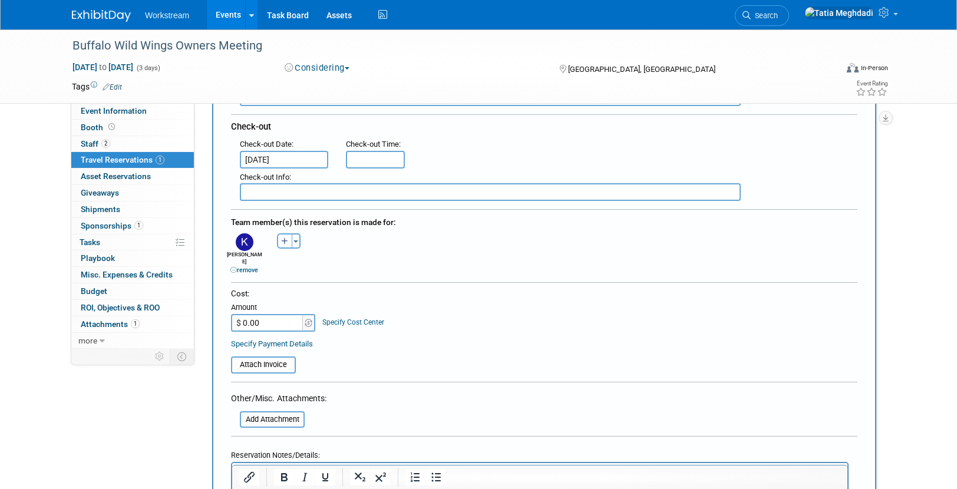
scroll to position [319, 0]
click at [282, 317] on input "$ 0.00" at bounding box center [268, 322] width 74 height 18
type input "$ 868.50"
drag, startPoint x: 418, startPoint y: 350, endPoint x: 424, endPoint y: 358, distance: 10.1
click at [419, 350] on table "Attach Invoice" at bounding box center [544, 358] width 626 height 27
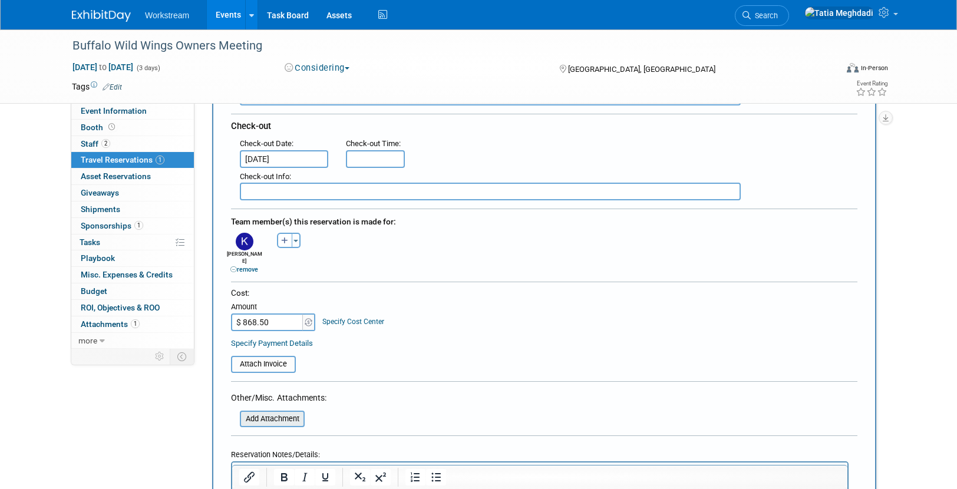
click at [291, 414] on input "file" at bounding box center [233, 419] width 140 height 14
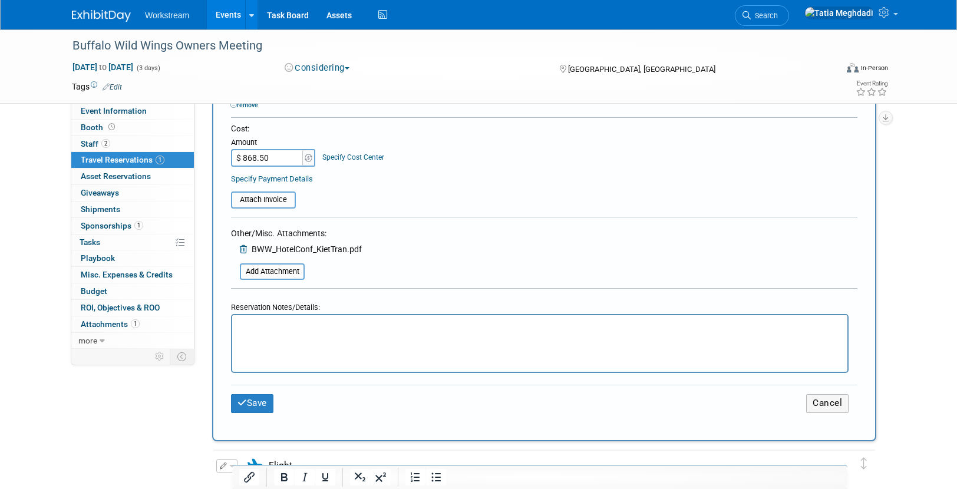
scroll to position [504, 0]
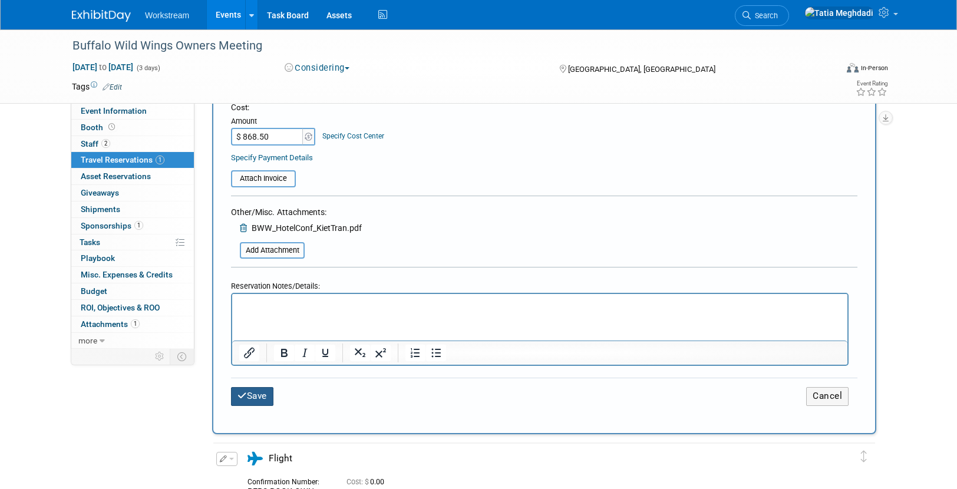
click at [262, 387] on button "Save" at bounding box center [252, 396] width 42 height 18
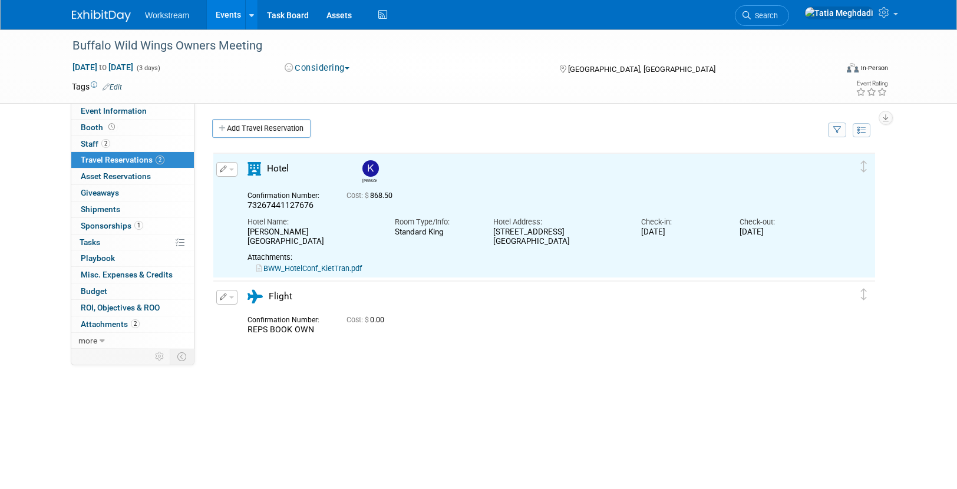
scroll to position [0, 0]
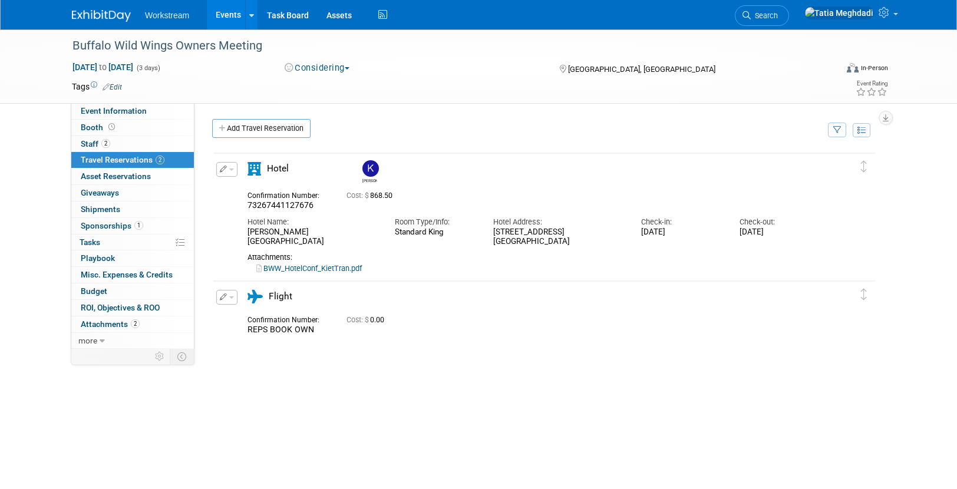
click at [216, 14] on link "Events" at bounding box center [228, 14] width 43 height 29
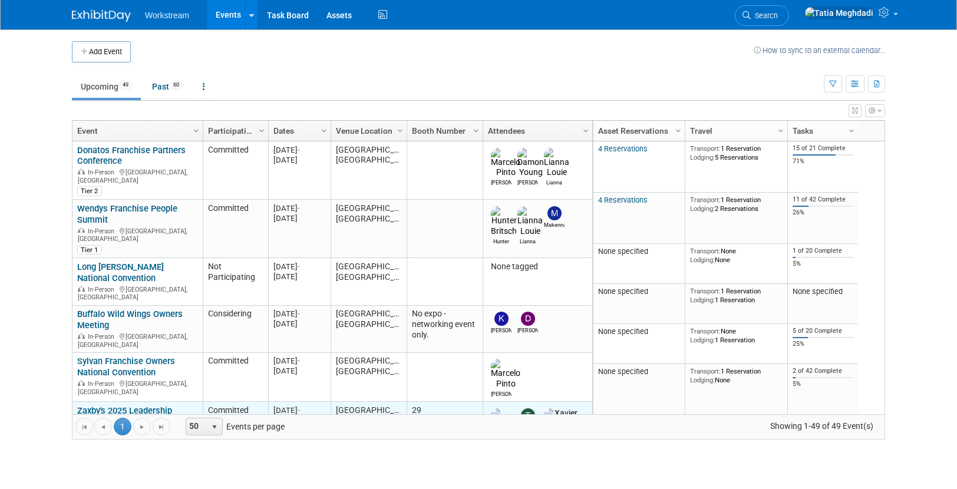
click at [111, 405] on link "Zaxby's 2025 Leadership Conference" at bounding box center [124, 416] width 95 height 22
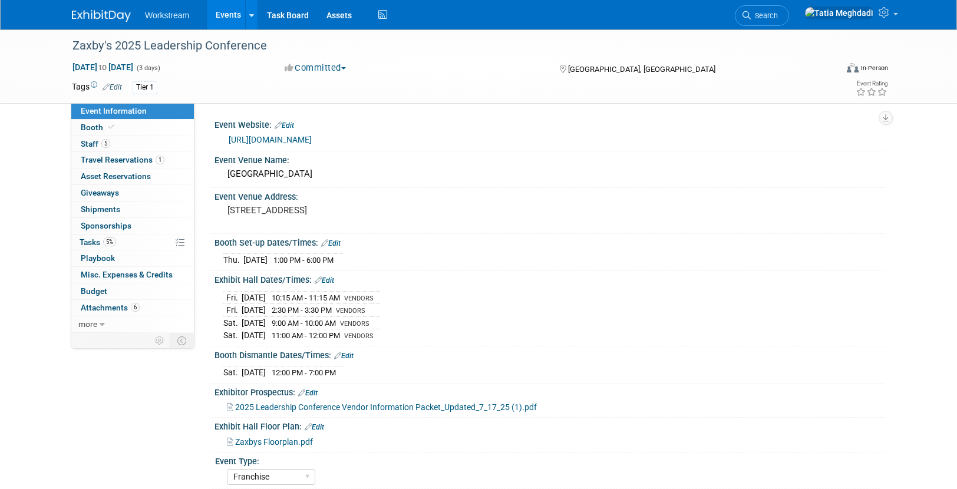
select select "Franchise"
select select "Restaurant"
select select "No"
click at [94, 240] on span "Tasks 5%" at bounding box center [98, 241] width 37 height 9
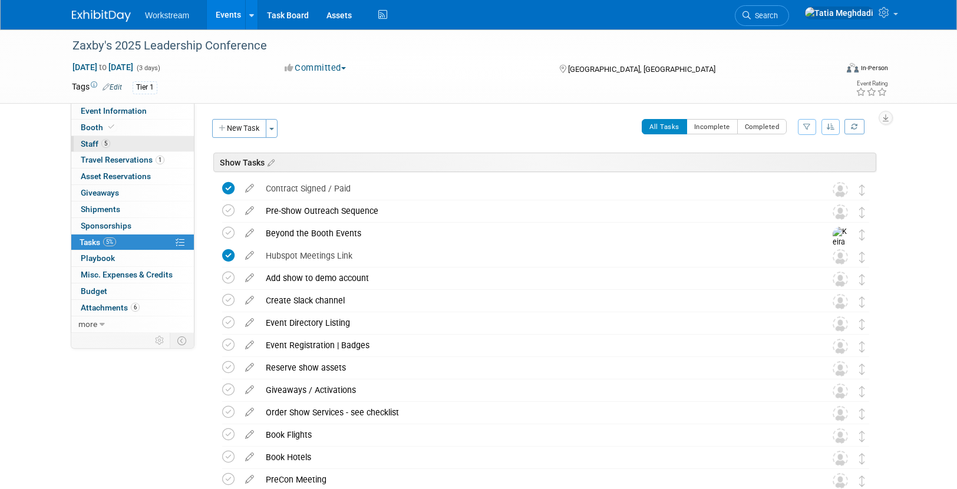
click at [93, 146] on span "Staff 5" at bounding box center [95, 143] width 29 height 9
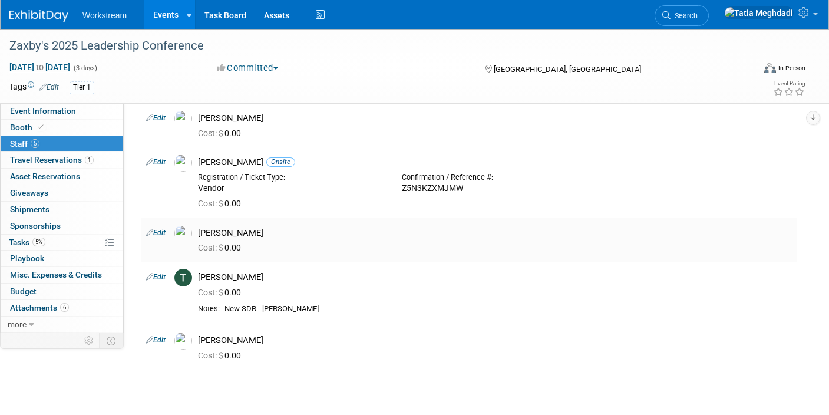
scroll to position [52, 0]
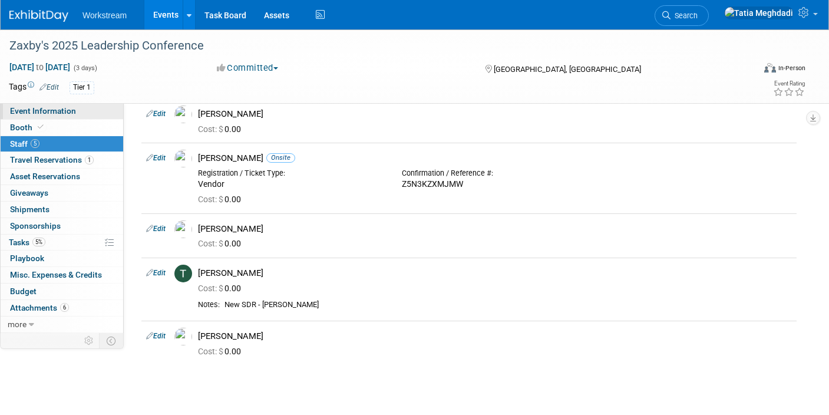
click at [34, 112] on span "Event Information" at bounding box center [43, 110] width 66 height 9
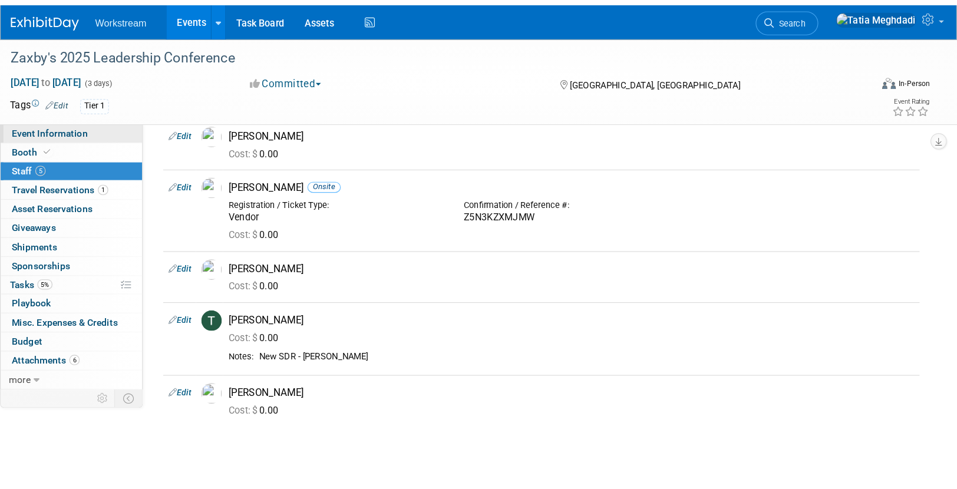
scroll to position [0, 0]
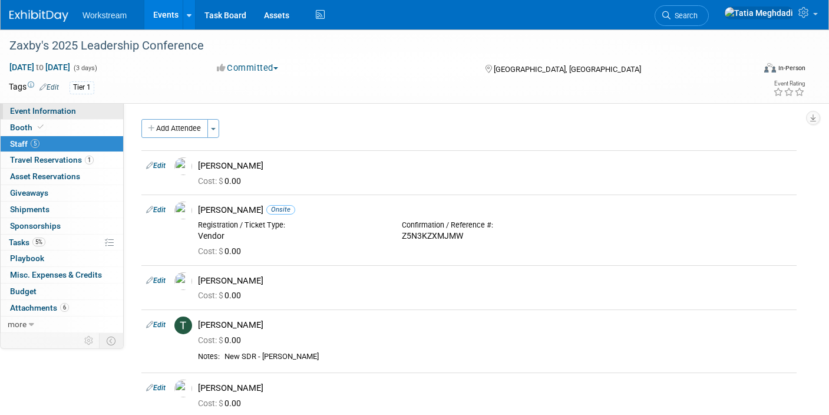
select select "Franchise"
select select "Restaurant"
select select "No"
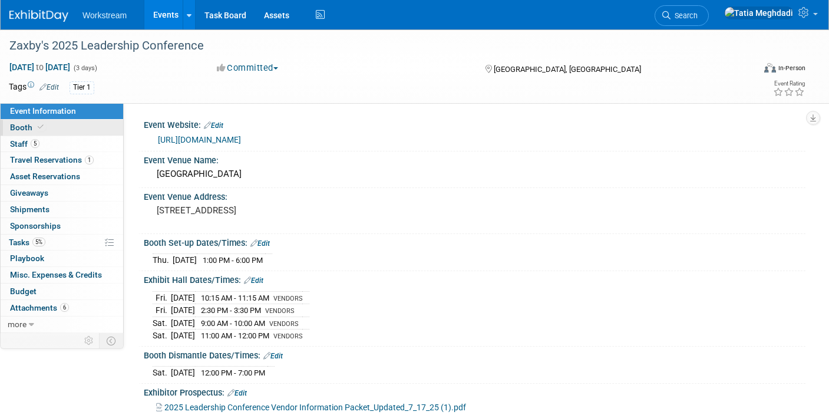
click at [22, 127] on span "Booth" at bounding box center [28, 127] width 36 height 9
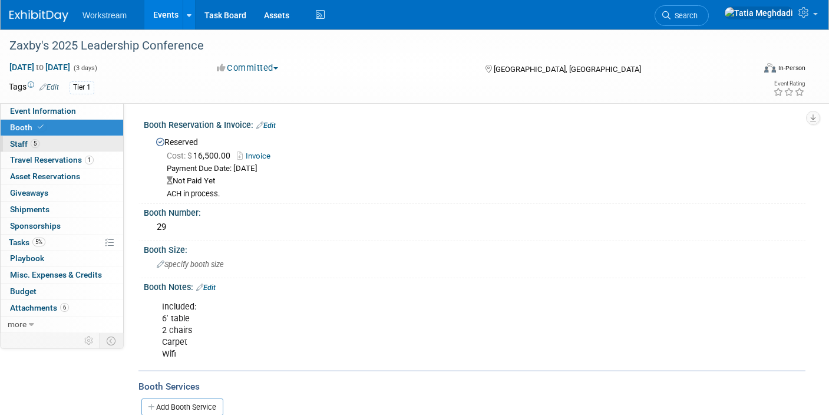
click at [21, 142] on span "Staff 5" at bounding box center [24, 143] width 29 height 9
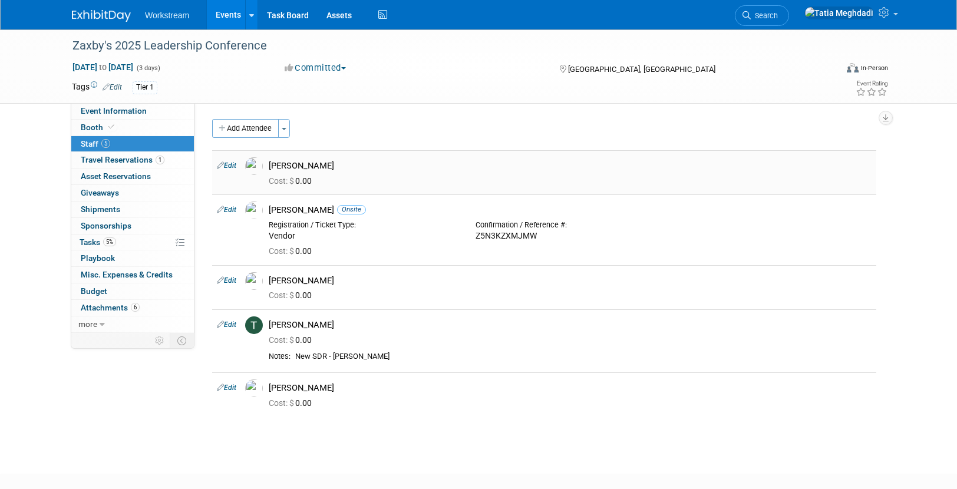
click at [235, 166] on link "Edit" at bounding box center [226, 165] width 19 height 8
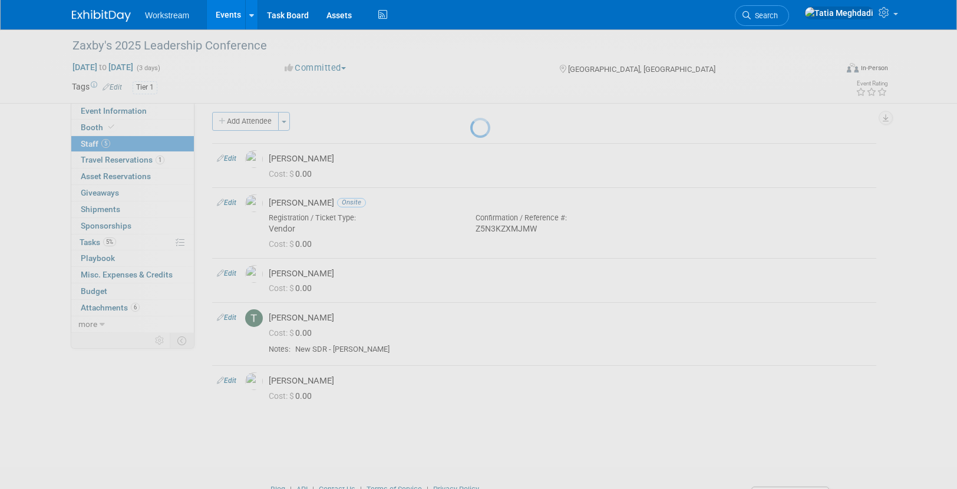
select select "a9e6e504-365b-42c6-a874-7a773b57af54"
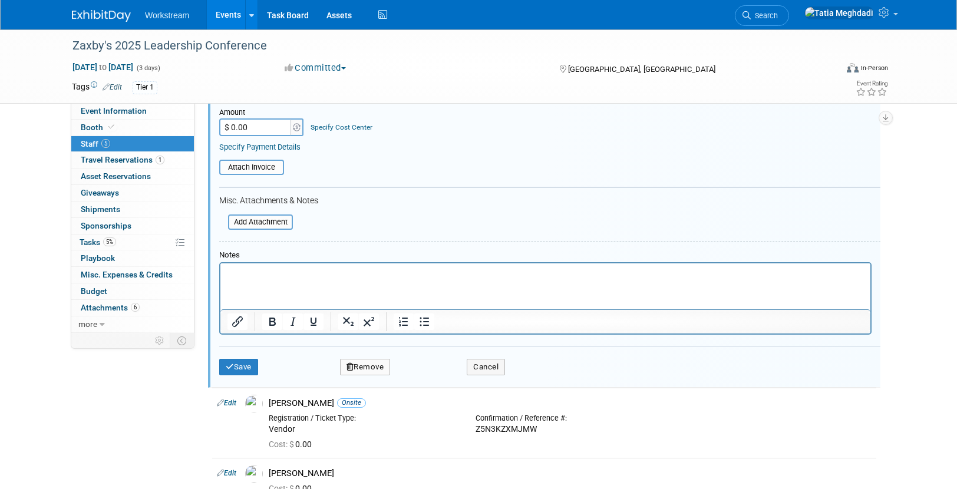
scroll to position [309, 0]
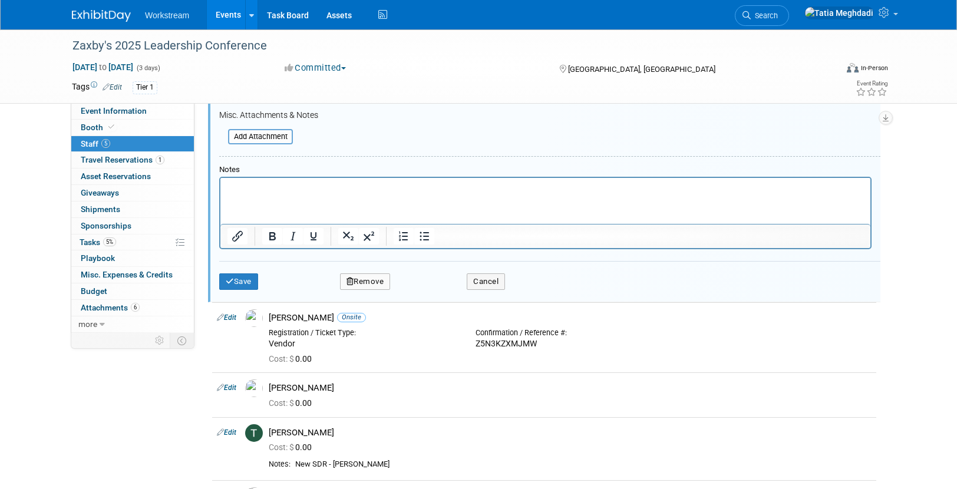
click at [370, 276] on button "Remove" at bounding box center [365, 281] width 51 height 16
click at [430, 290] on link "Yes" at bounding box center [429, 291] width 34 height 19
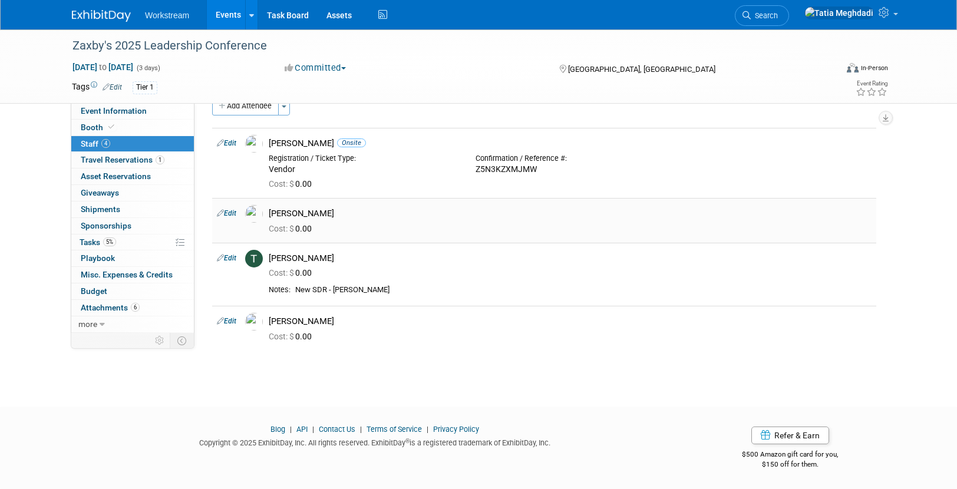
scroll to position [0, 0]
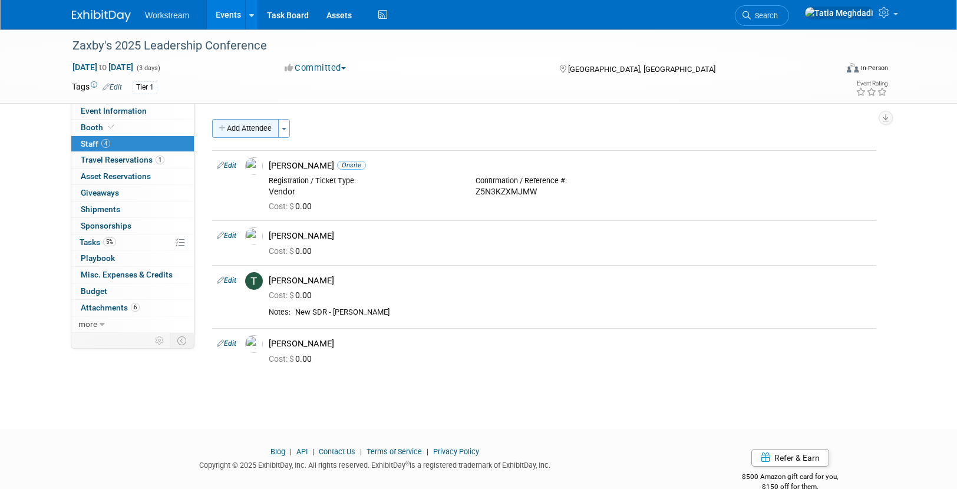
click at [235, 129] on button "Add Attendee" at bounding box center [245, 128] width 67 height 19
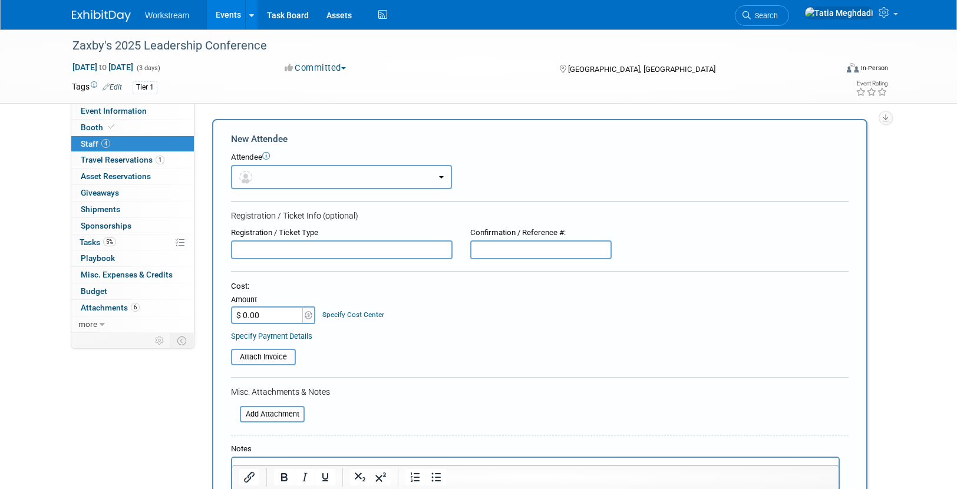
click at [270, 177] on button "button" at bounding box center [341, 177] width 221 height 24
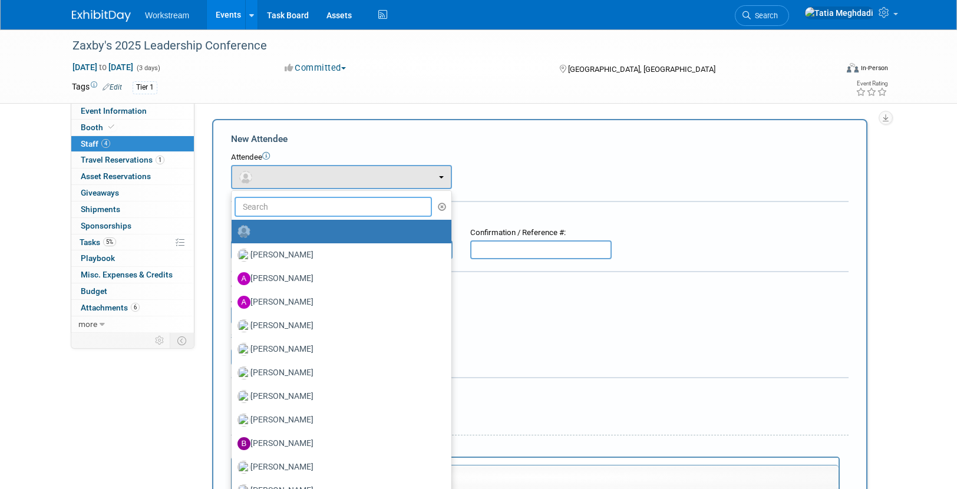
click at [270, 199] on input "text" at bounding box center [333, 207] width 197 height 20
click at [268, 209] on input "text" at bounding box center [333, 207] width 197 height 20
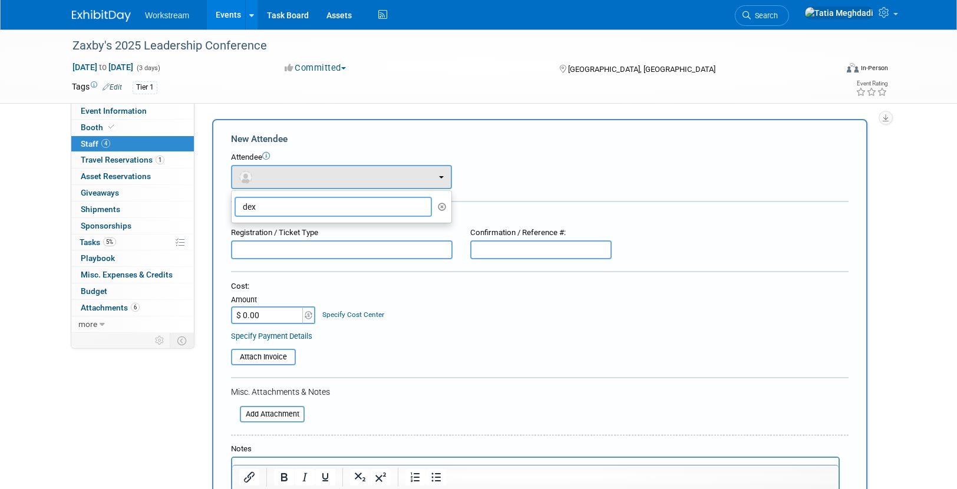
click at [268, 213] on input "dex" at bounding box center [333, 207] width 197 height 20
type input "dex"
click at [341, 133] on div "New Attendee" at bounding box center [540, 139] width 618 height 13
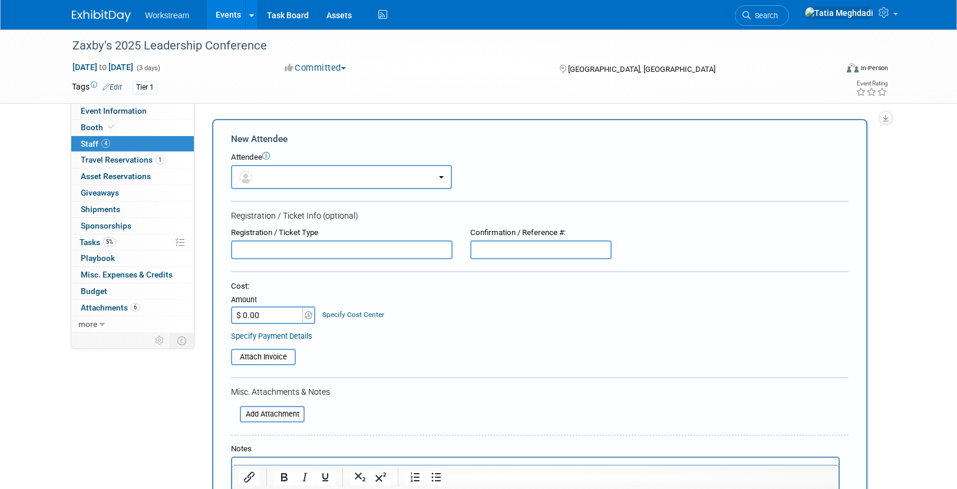
click at [284, 257] on input "text" at bounding box center [342, 249] width 222 height 19
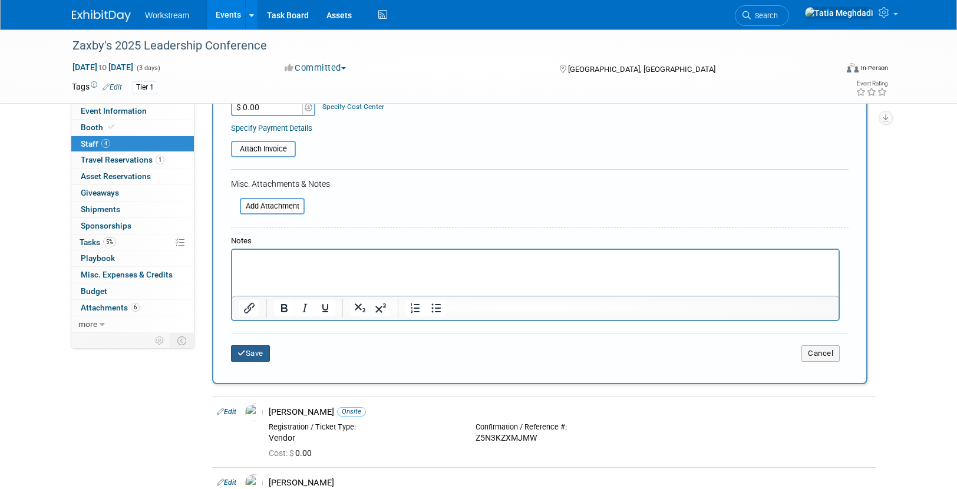
type input "DEXTER DIG"
click at [253, 351] on button "Save" at bounding box center [250, 353] width 39 height 16
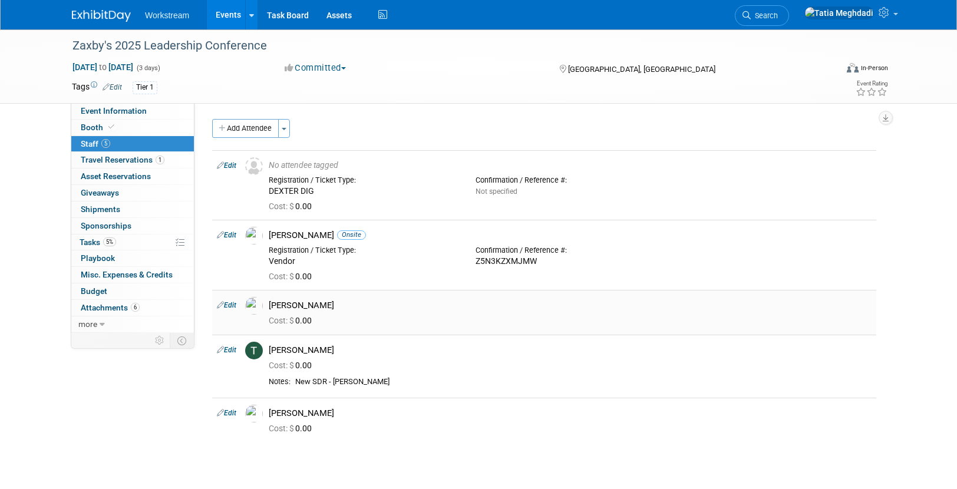
click at [233, 304] on link "Edit" at bounding box center [226, 305] width 19 height 8
select select "ef3a8866-8b2a-42f3-afda-898beee71268"
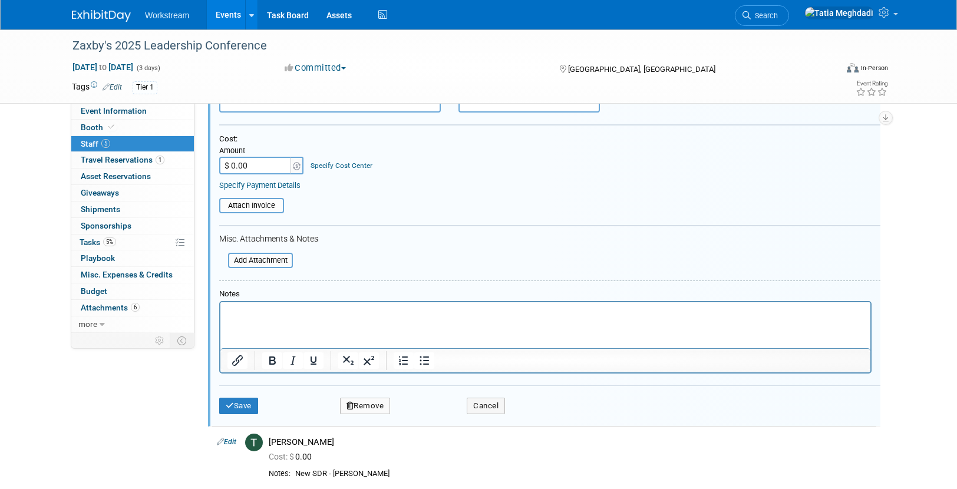
scroll to position [349, 0]
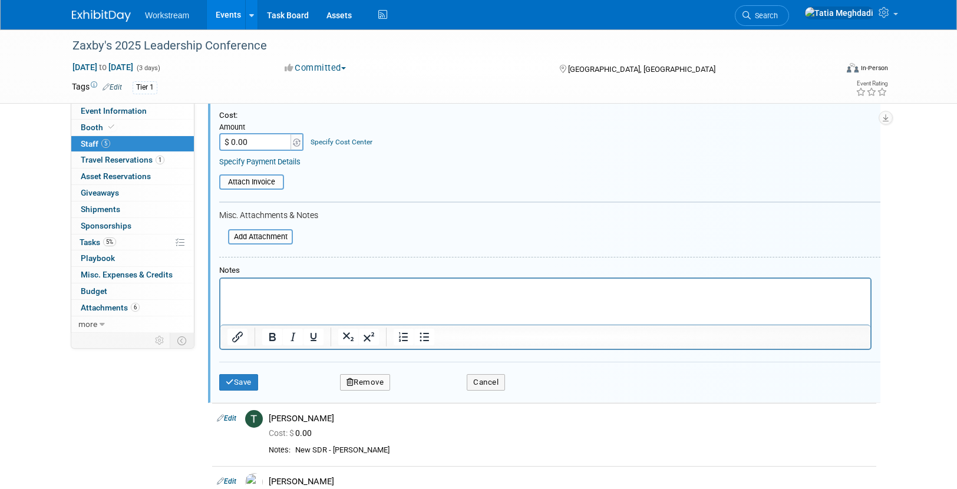
click at [372, 382] on button "Remove" at bounding box center [365, 382] width 51 height 16
click at [430, 394] on link "Yes" at bounding box center [429, 391] width 34 height 19
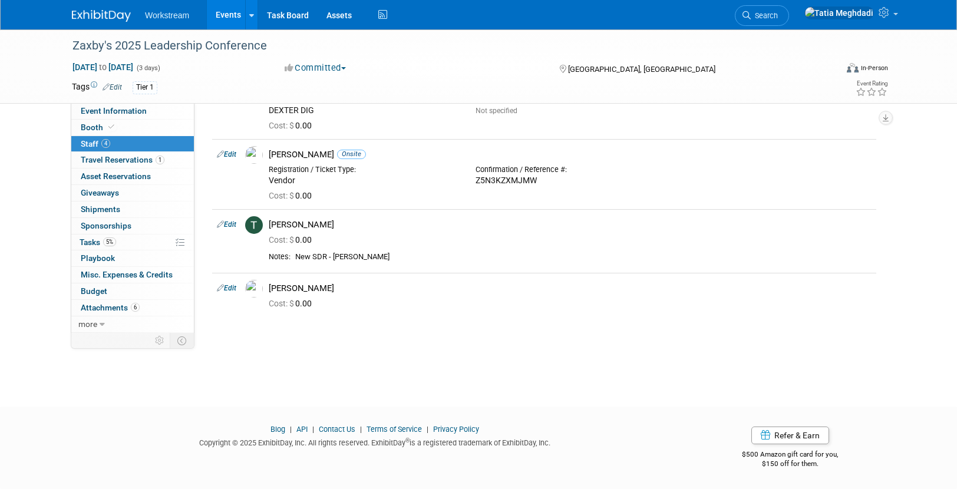
scroll to position [0, 0]
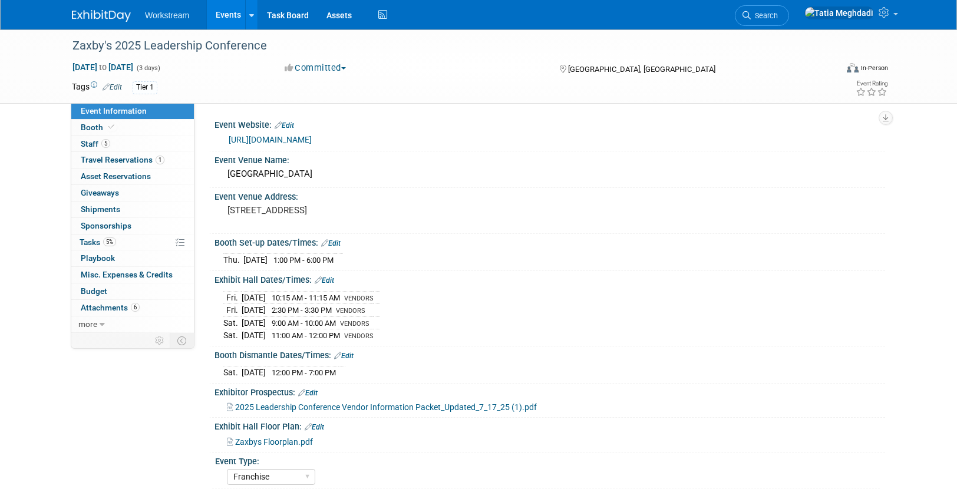
select select "Franchise"
select select "Restaurant"
select select "No"
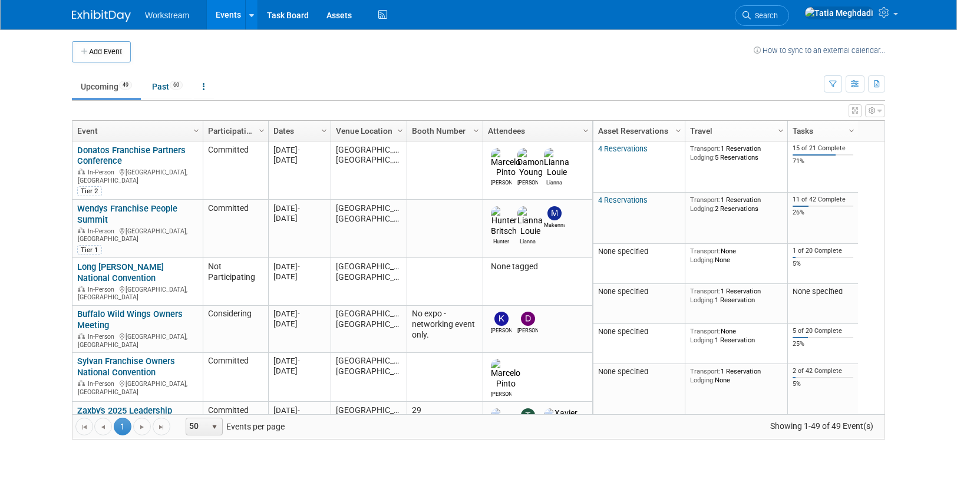
click at [116, 405] on link "Zaxby's 2025 Leadership Conference" at bounding box center [124, 416] width 95 height 22
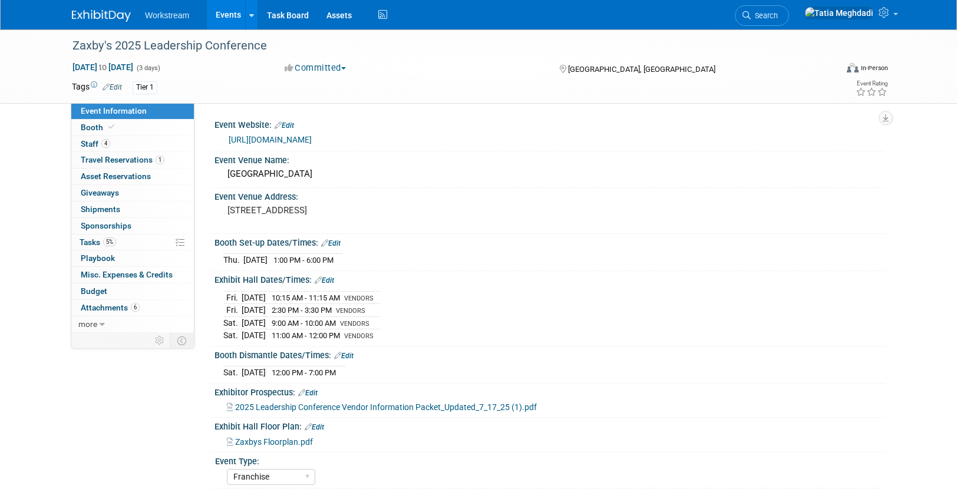
select select "Franchise"
select select "Restaurant"
select select "No"
click at [107, 113] on span "Event Information" at bounding box center [114, 110] width 66 height 9
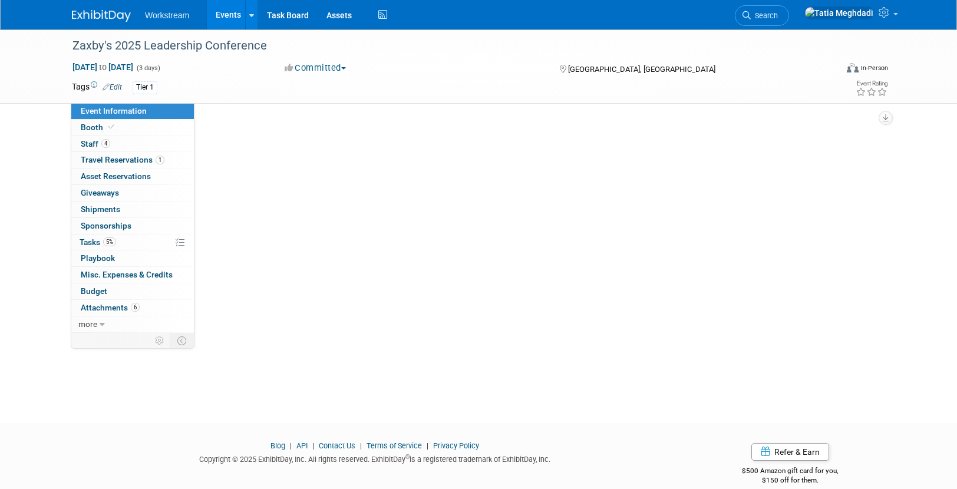
select select "Franchise"
select select "Restaurant"
select select "No"
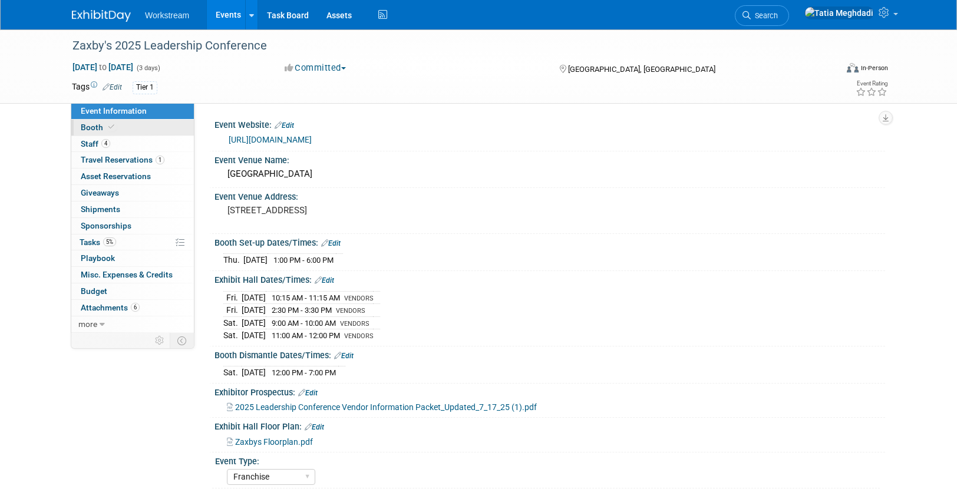
click at [97, 130] on span "Booth" at bounding box center [99, 127] width 36 height 9
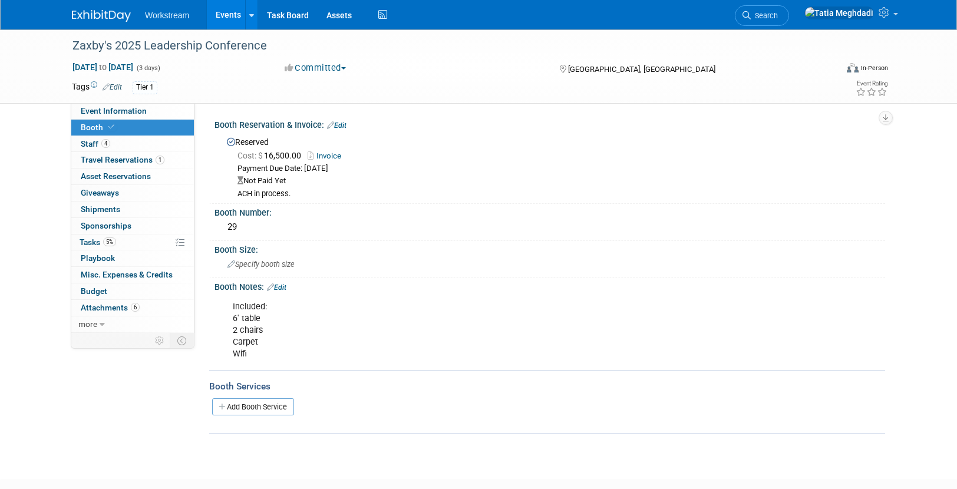
click at [329, 156] on link "Invoice" at bounding box center [327, 155] width 39 height 9
